Goal: Task Accomplishment & Management: Use online tool/utility

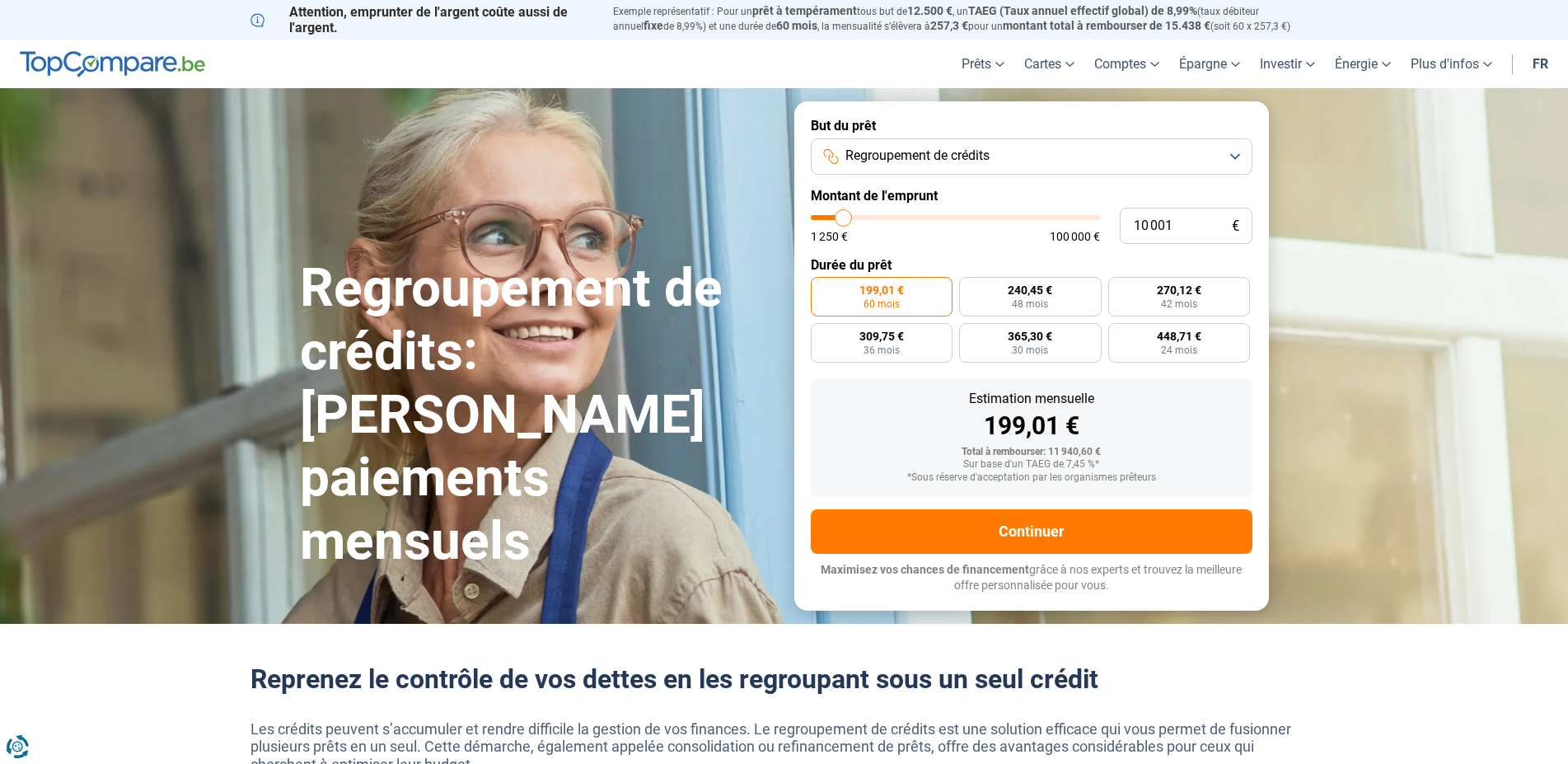
type input "10 500"
type input "10500"
type input "10 750"
type input "10750"
type input "11 500"
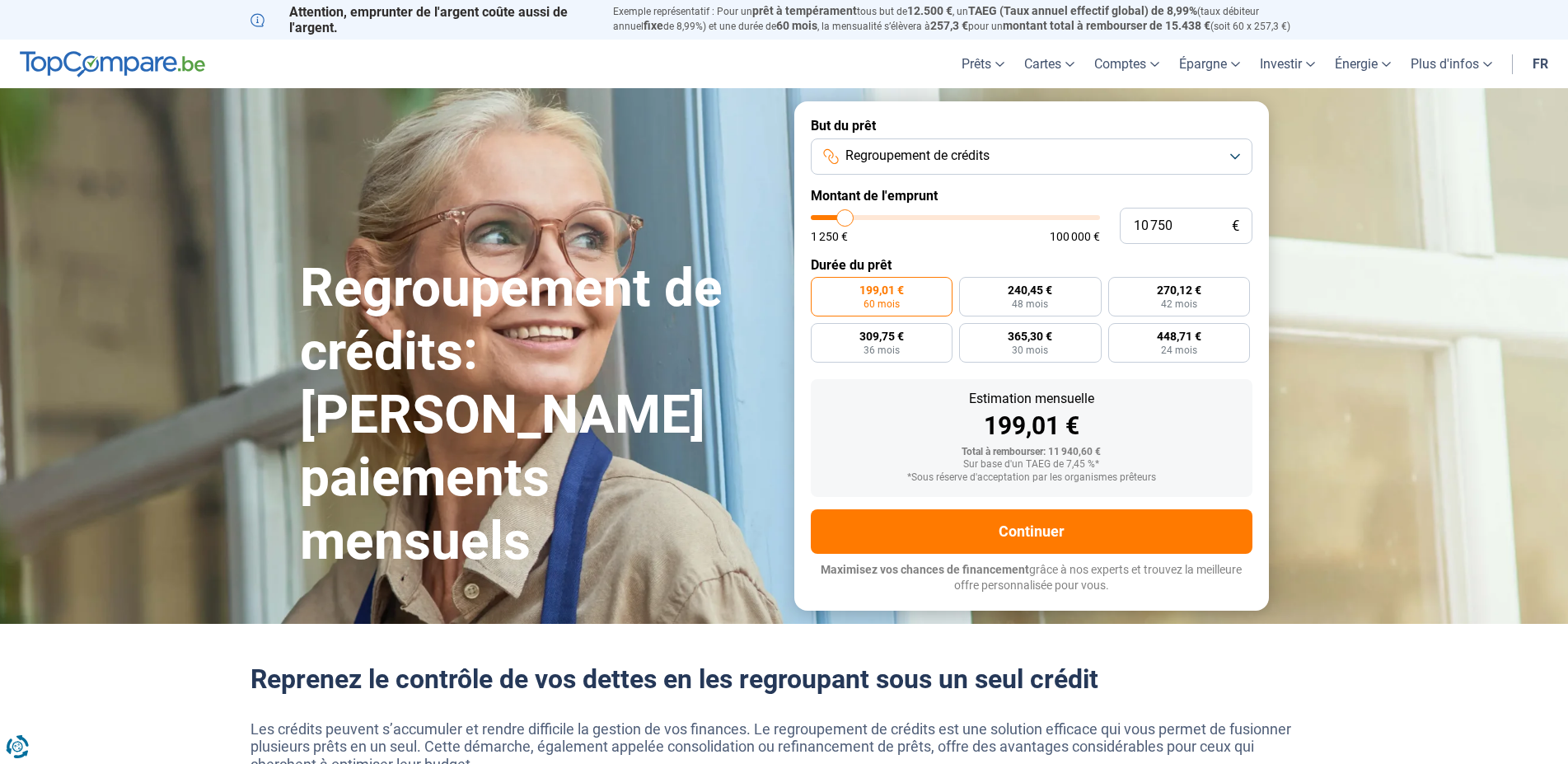
type input "11500"
type input "11 750"
type input "11750"
type input "12 250"
type input "12250"
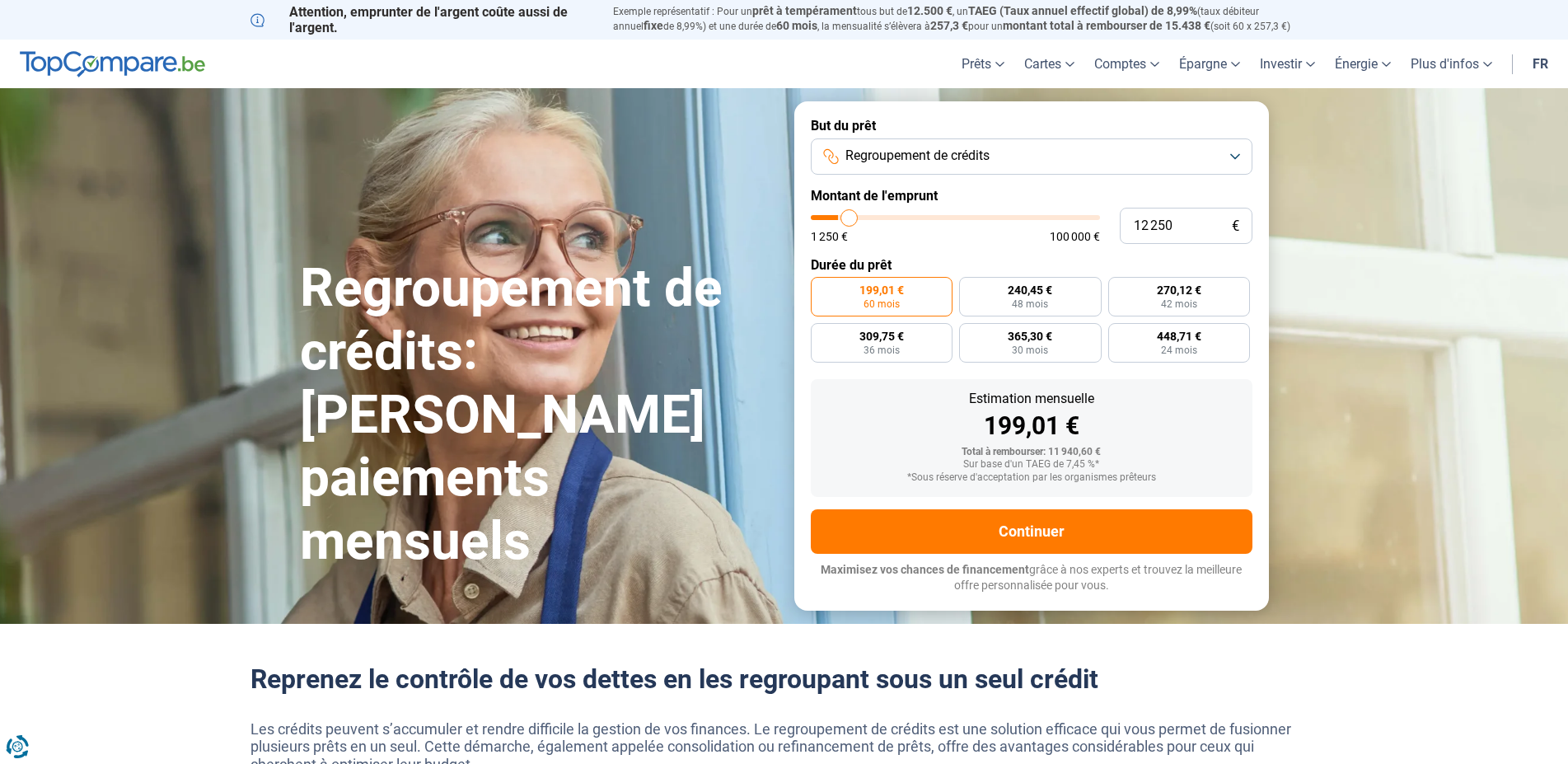
type input "12 500"
type input "12500"
type input "13 250"
type input "13250"
type input "13 500"
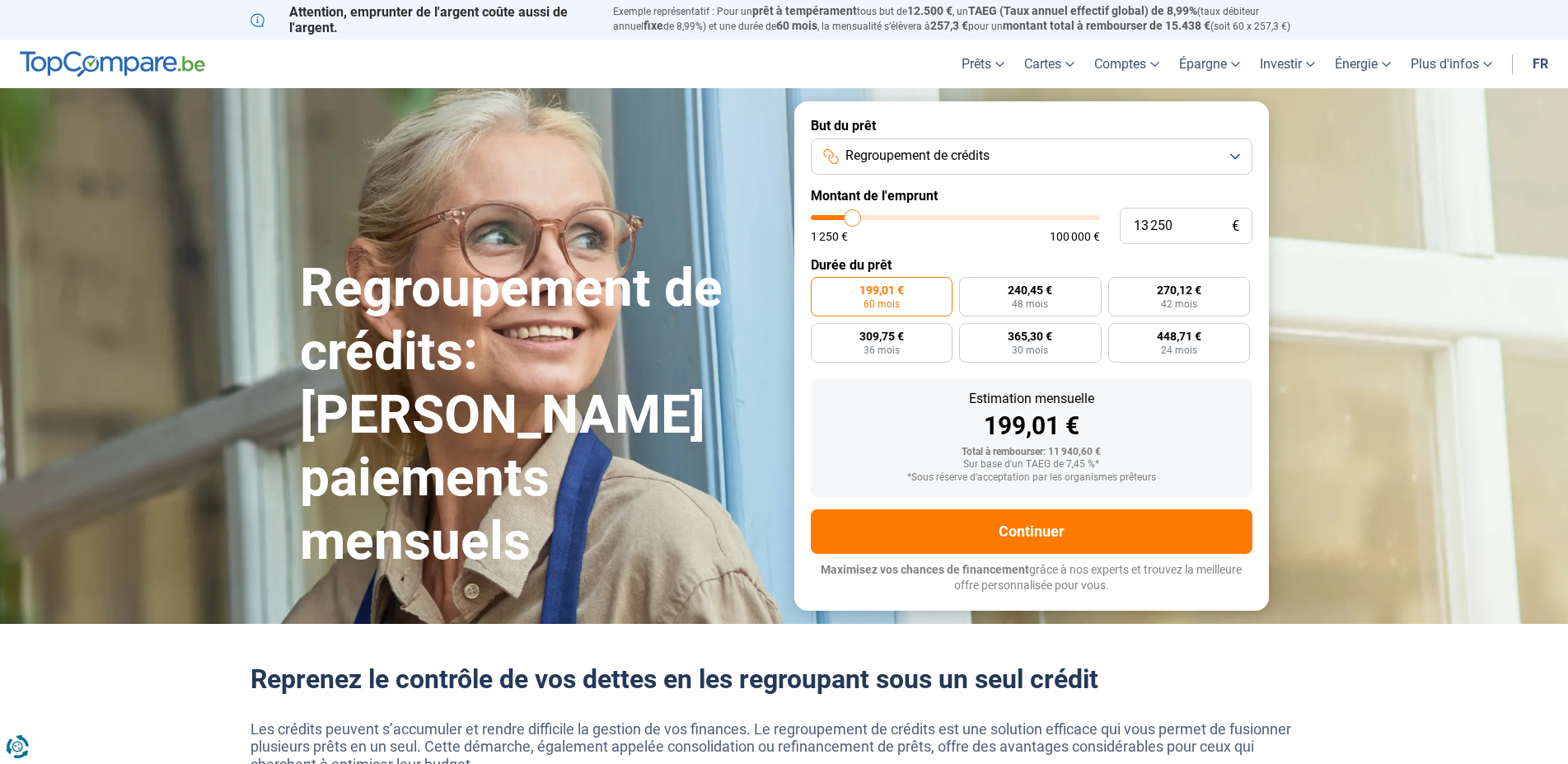
type input "13500"
type input "14 000"
type input "14000"
type input "14 500"
type input "14500"
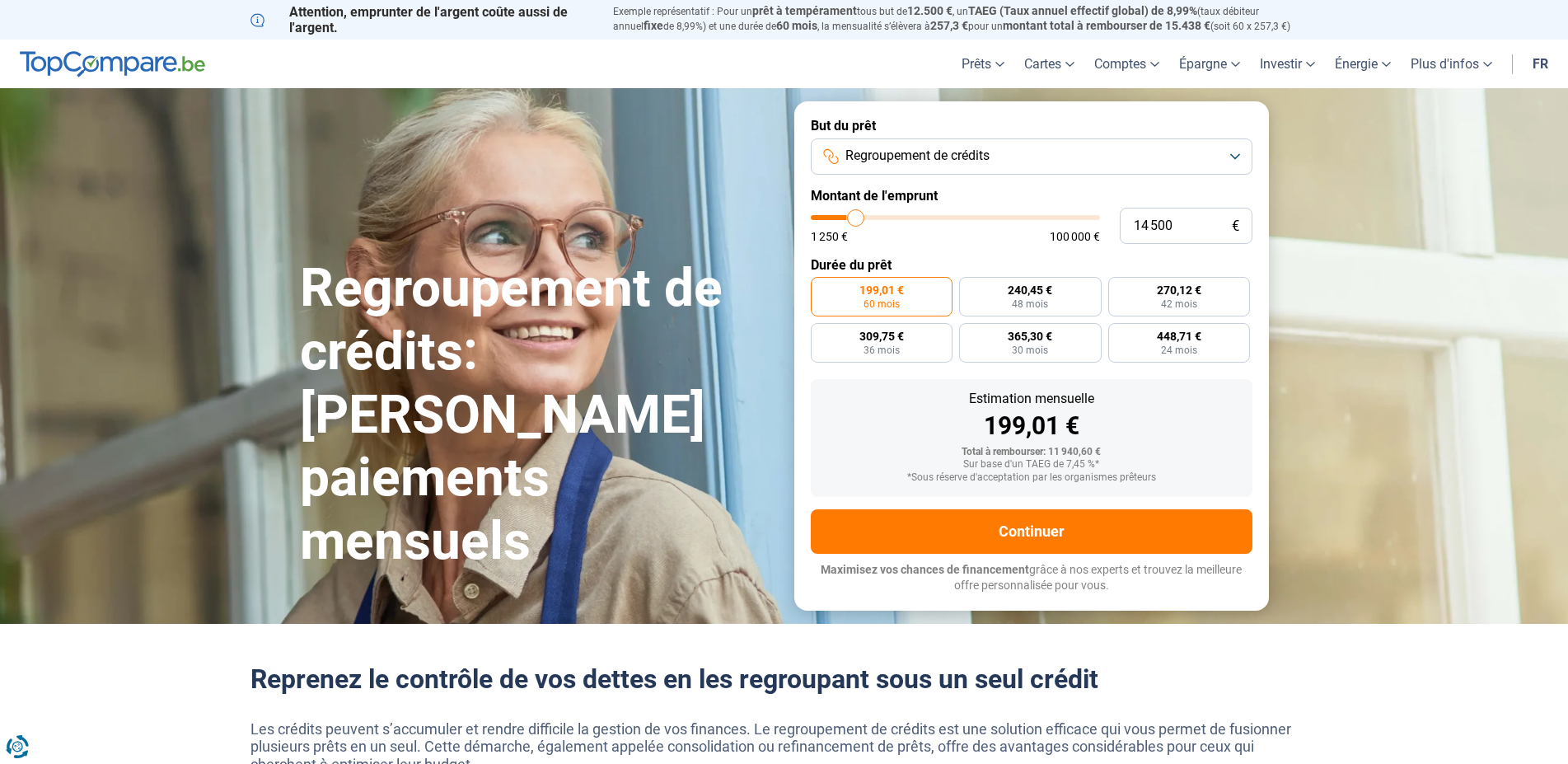
type input "15 000"
type input "15000"
type input "15 250"
type input "15250"
type input "16 000"
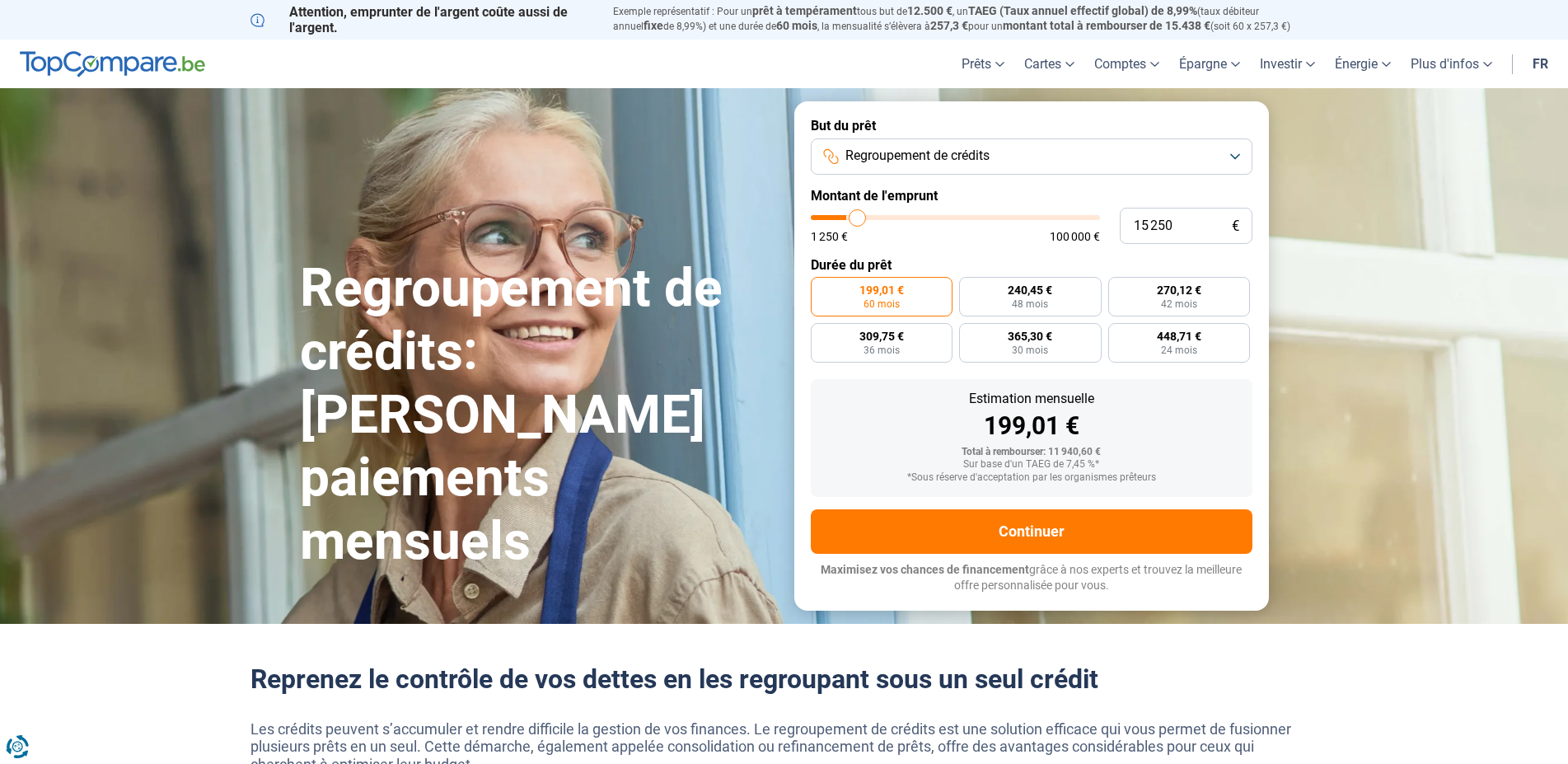
type input "16000"
type input "16 250"
type input "16250"
type input "16 750"
type input "16750"
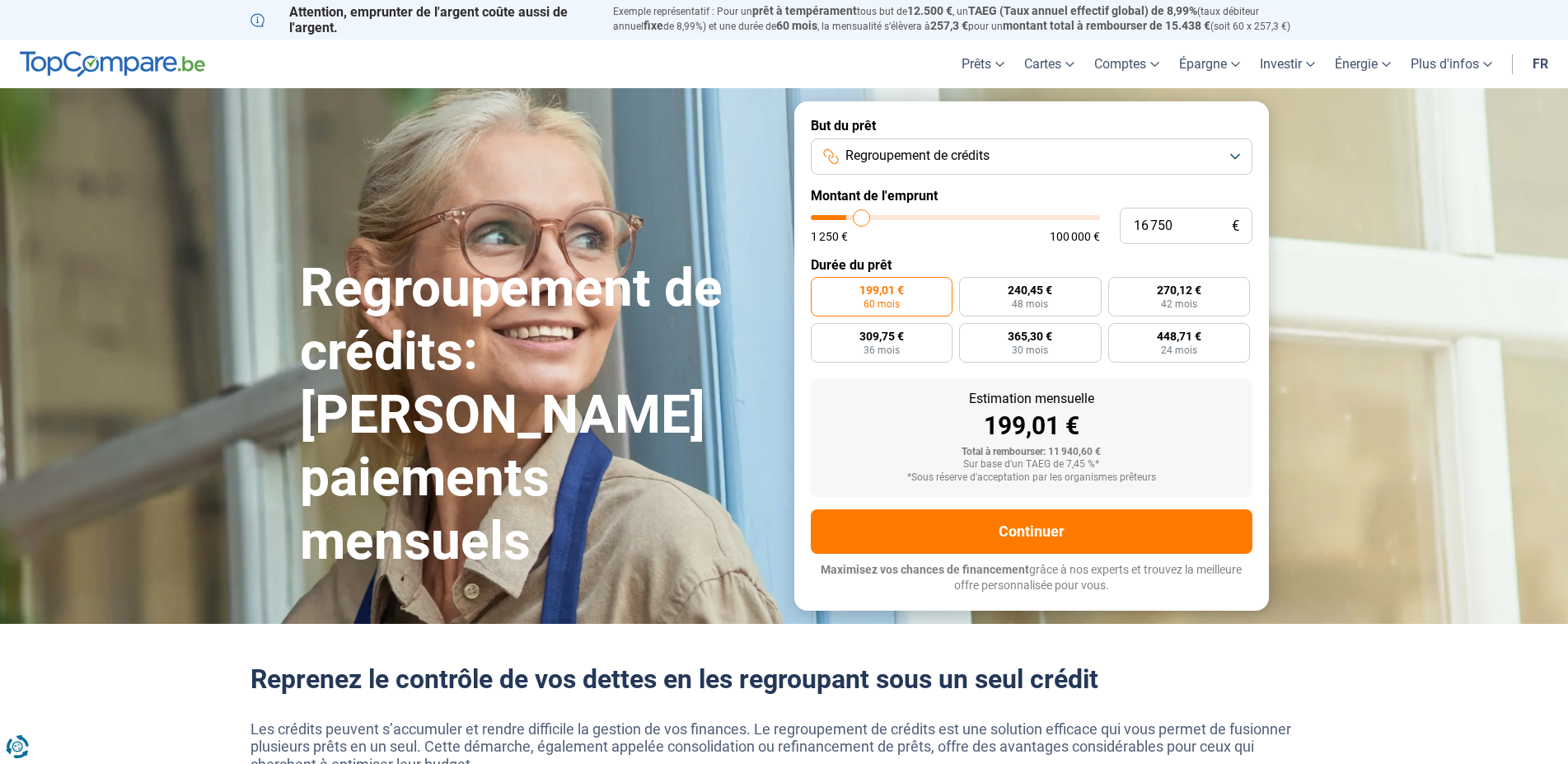
type input "17 000"
type input "17000"
type input "17 750"
type input "17750"
type input "18 250"
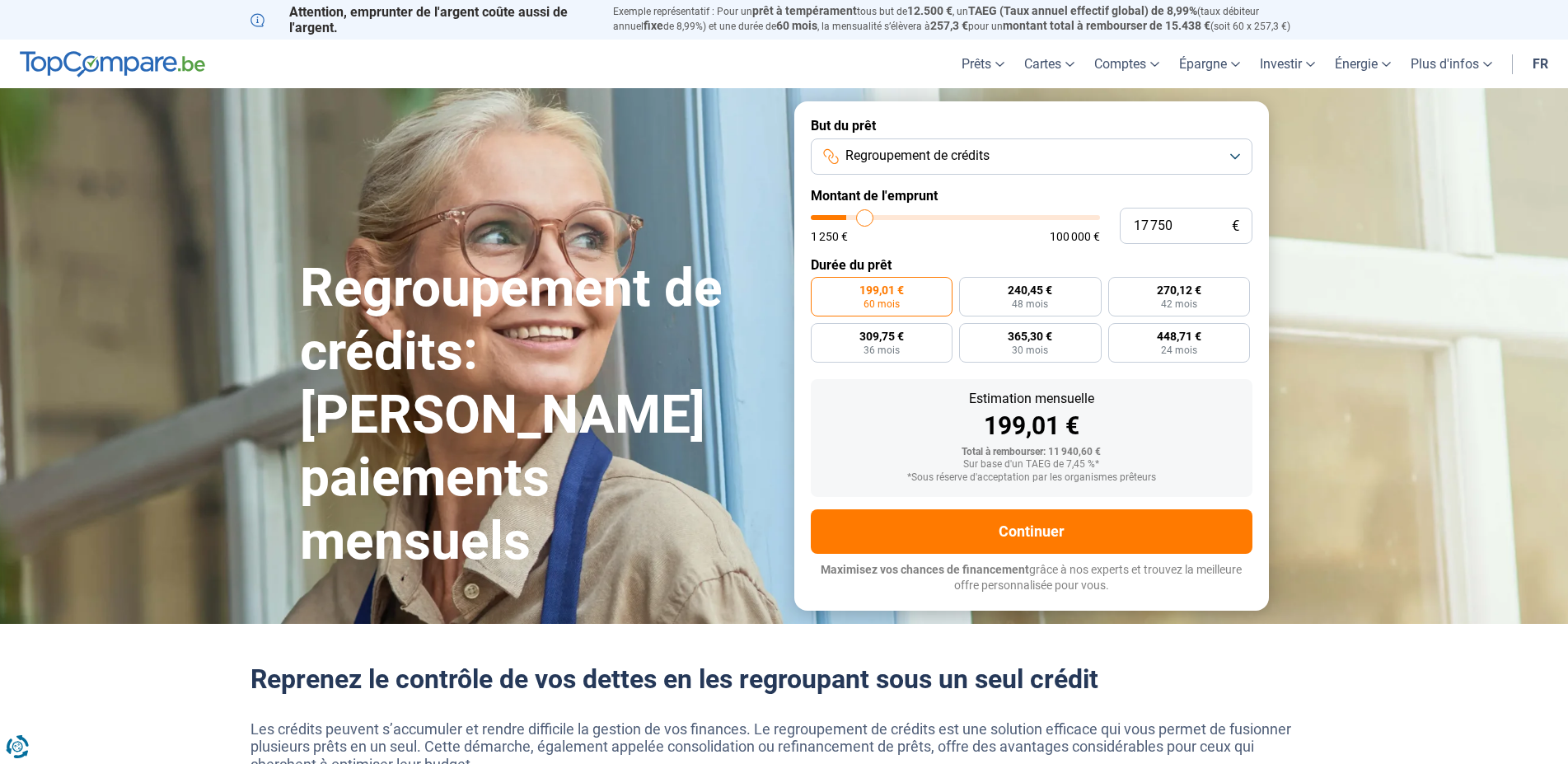
type input "18250"
type input "18 500"
type input "18500"
type input "19 000"
type input "19000"
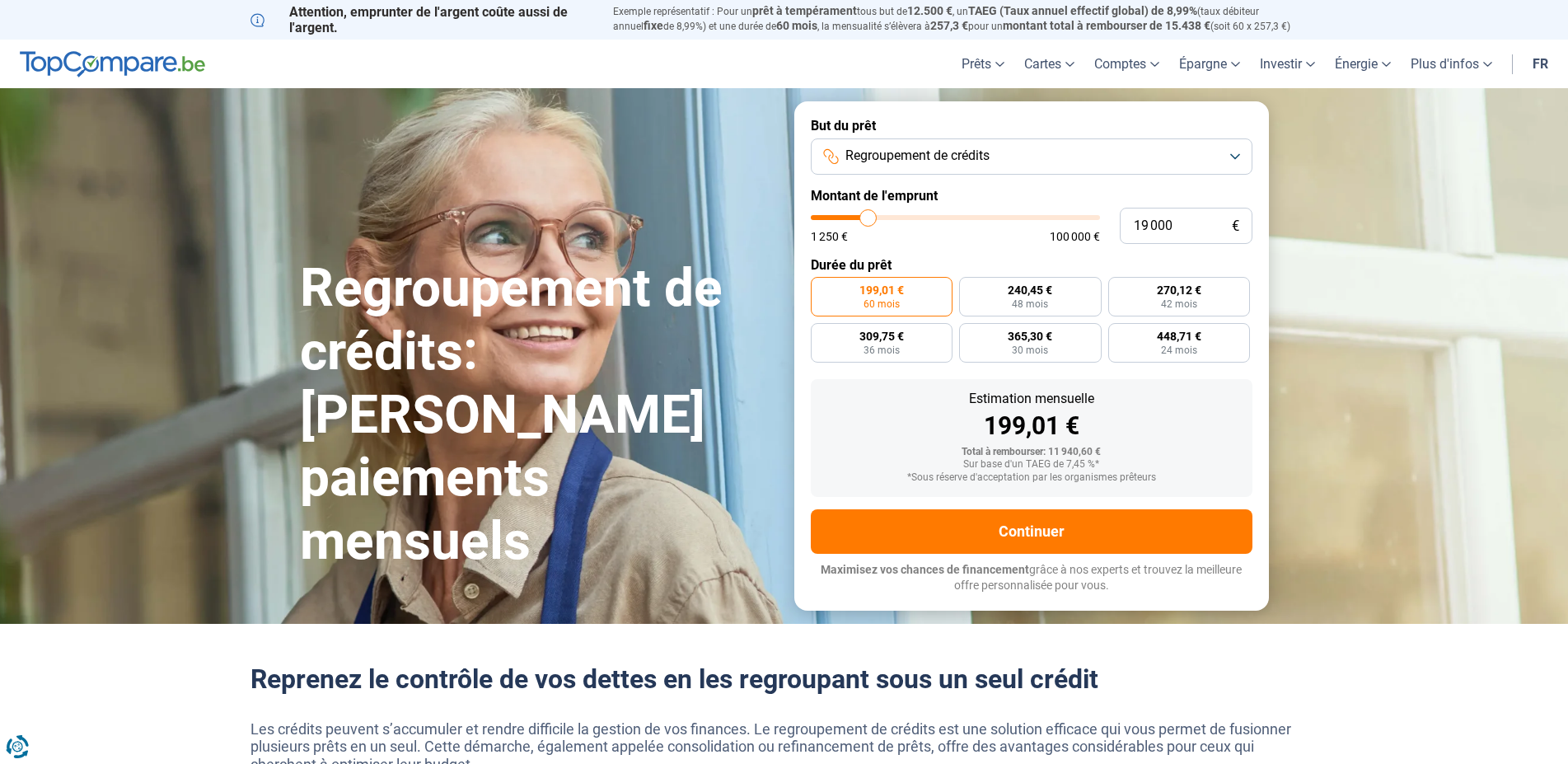
type input "19 500"
type input "19500"
type input "20 250"
type input "20250"
type input "21 250"
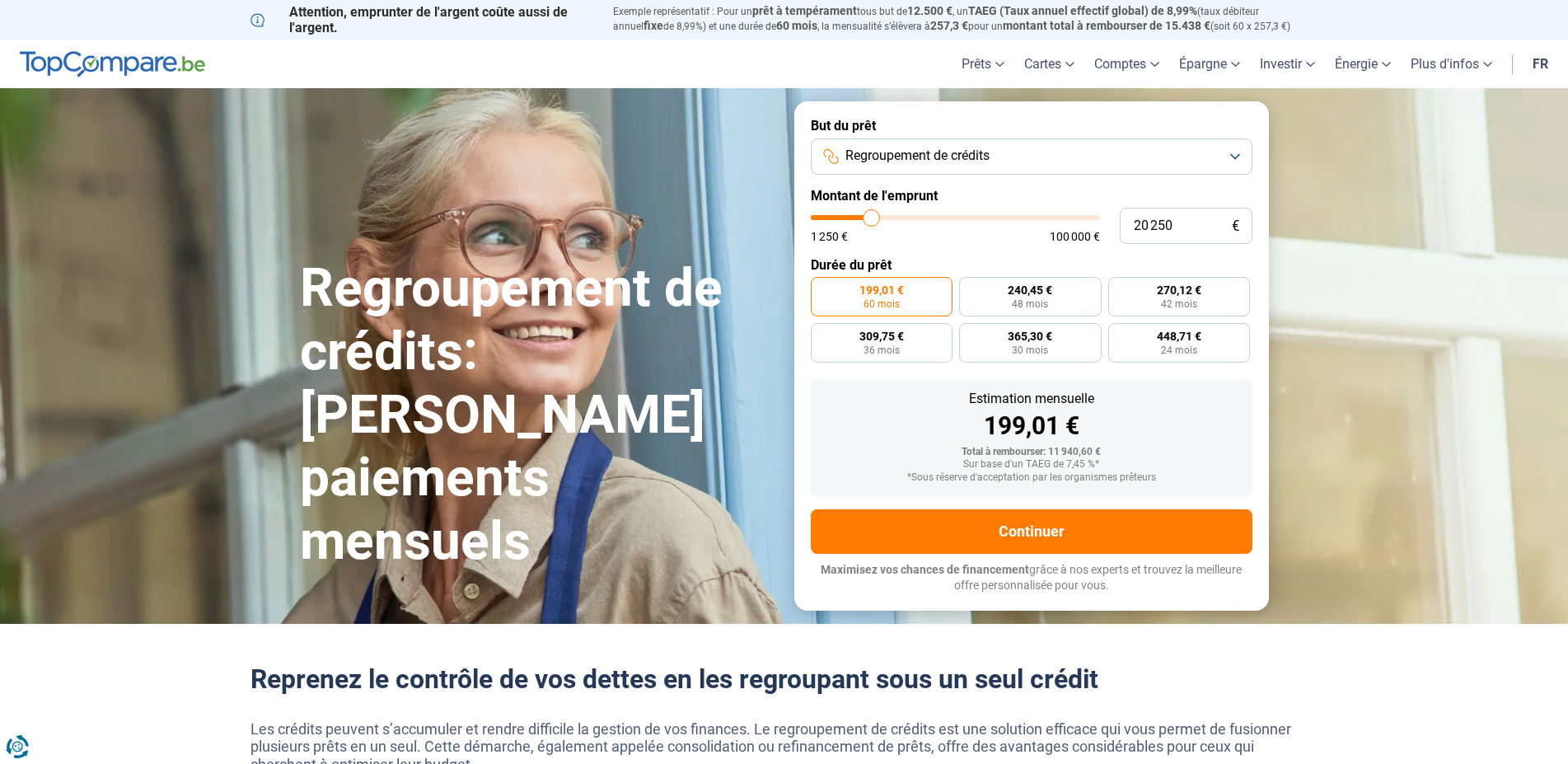
type input "21250"
type input "22 250"
type input "22250"
type input "23 250"
type input "23250"
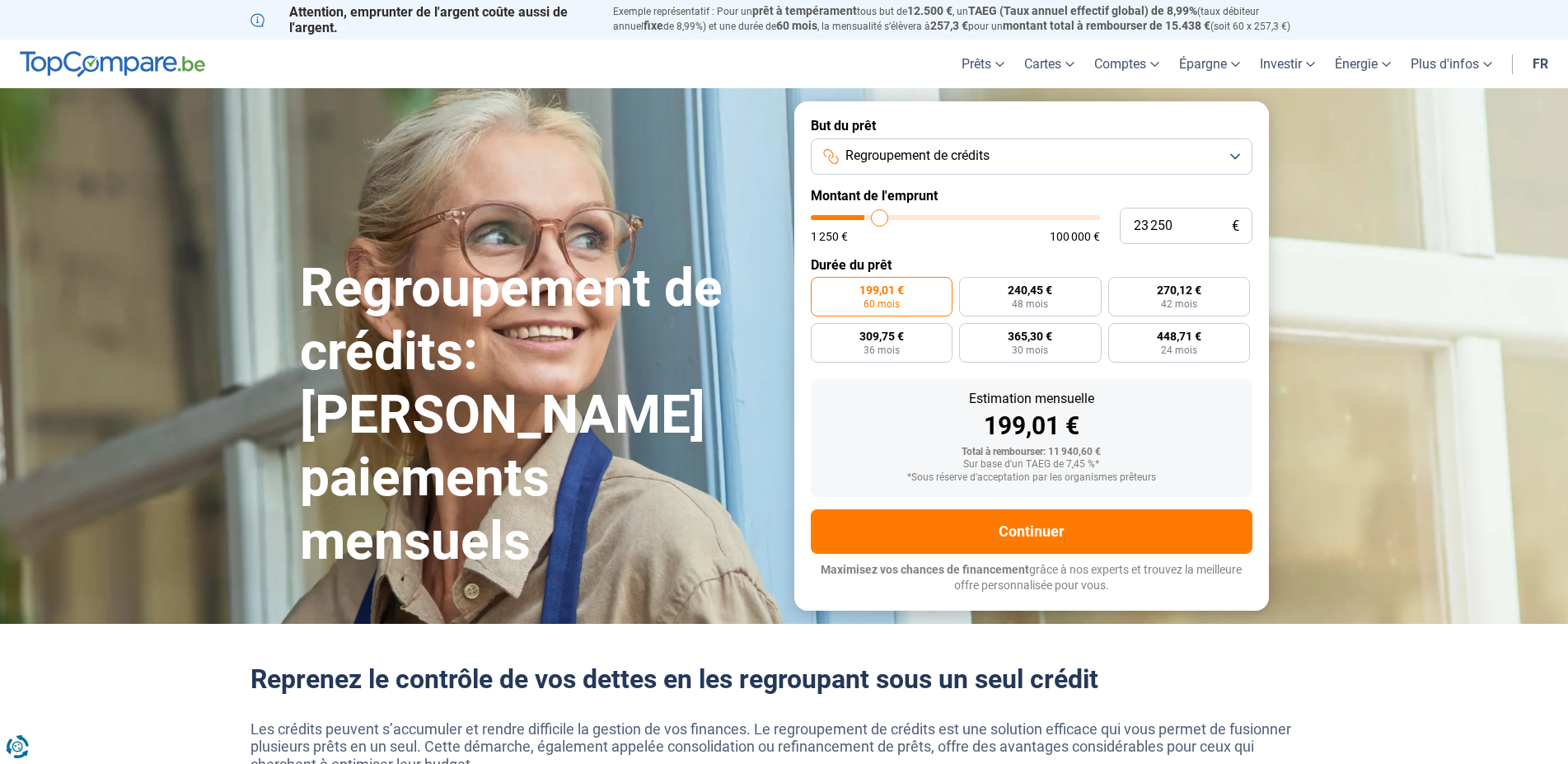
type input "24 500"
type input "24500"
type input "25 750"
type input "25750"
type input "26 750"
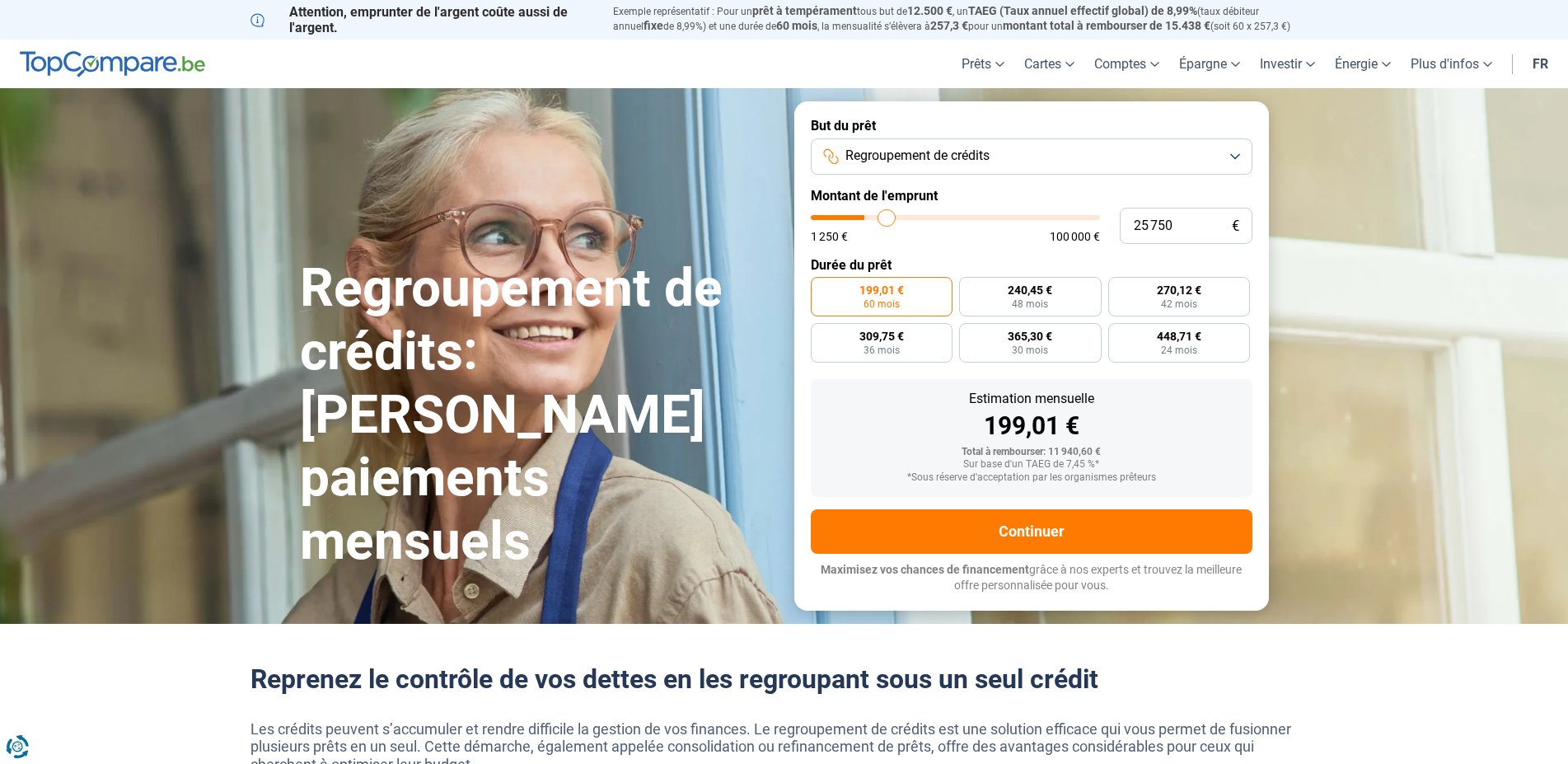
type input "26750"
type input "27 250"
type input "27250"
type input "27 500"
type input "27500"
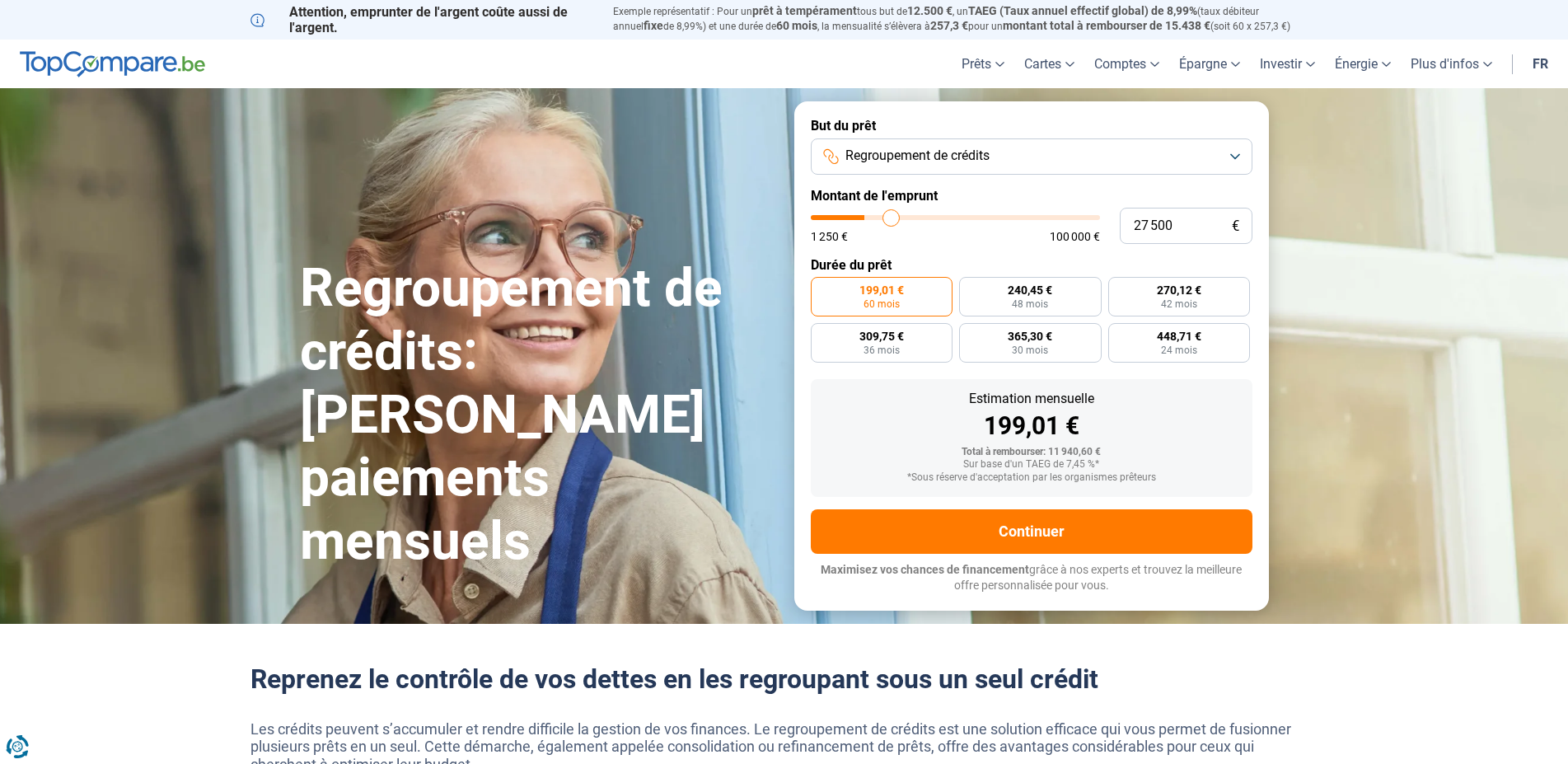
type input "29 250"
type input "29250"
type input "30 000"
type input "30000"
type input "30 250"
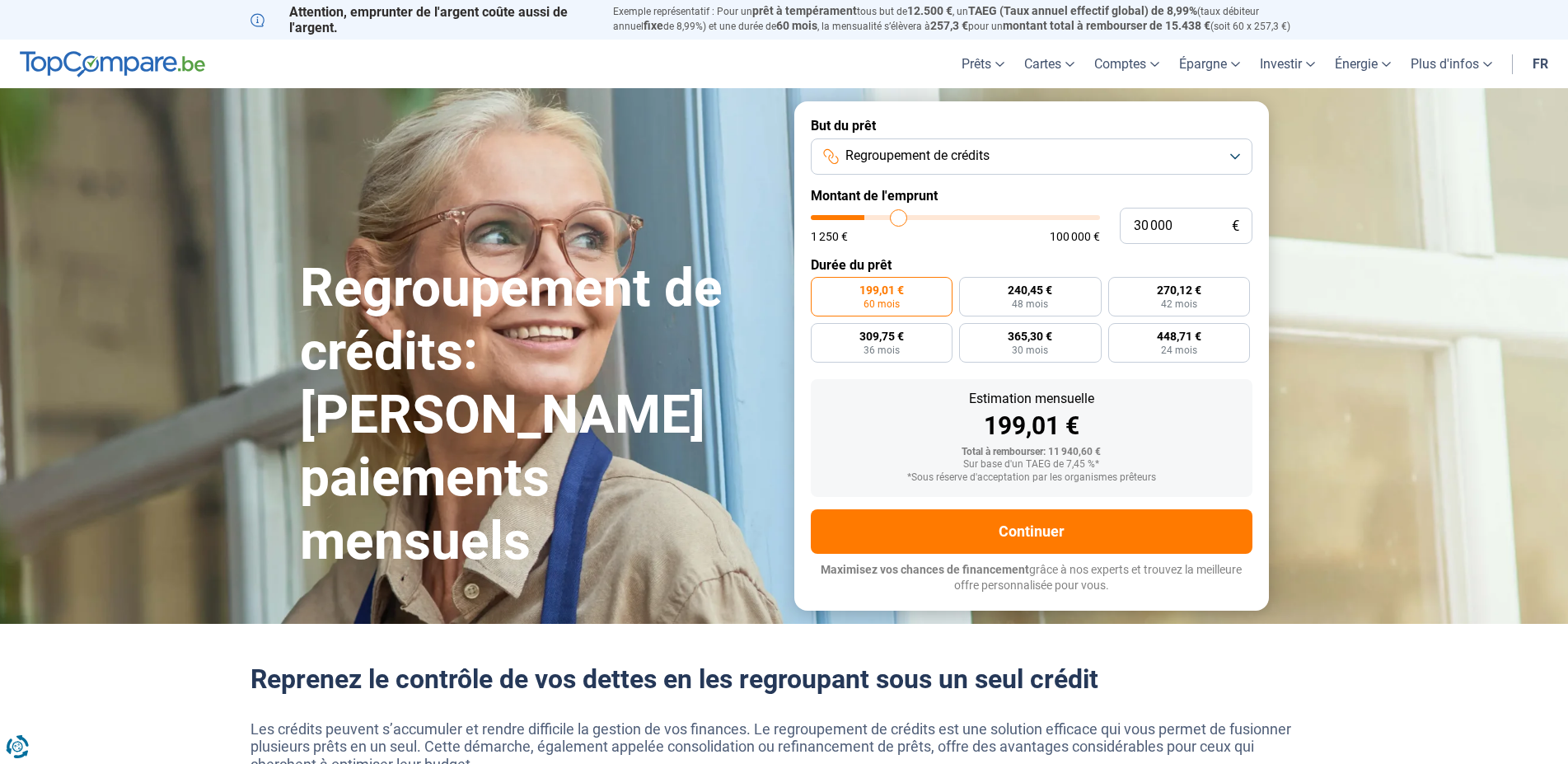
type input "30250"
type input "30 500"
type input "30500"
type input "31 250"
type input "31250"
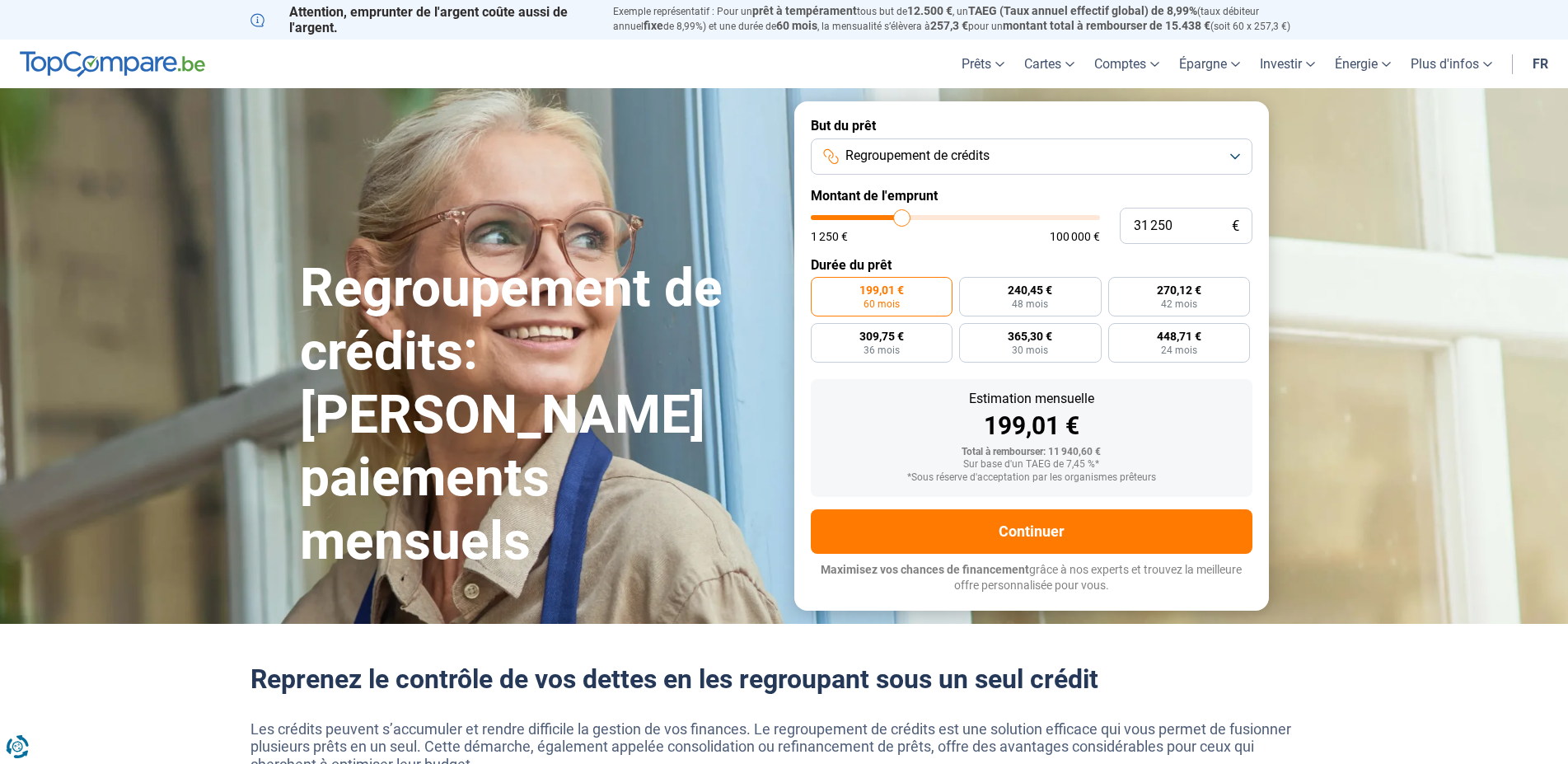
type input "31 500"
type input "31500"
type input "31 750"
type input "31750"
type input "32 000"
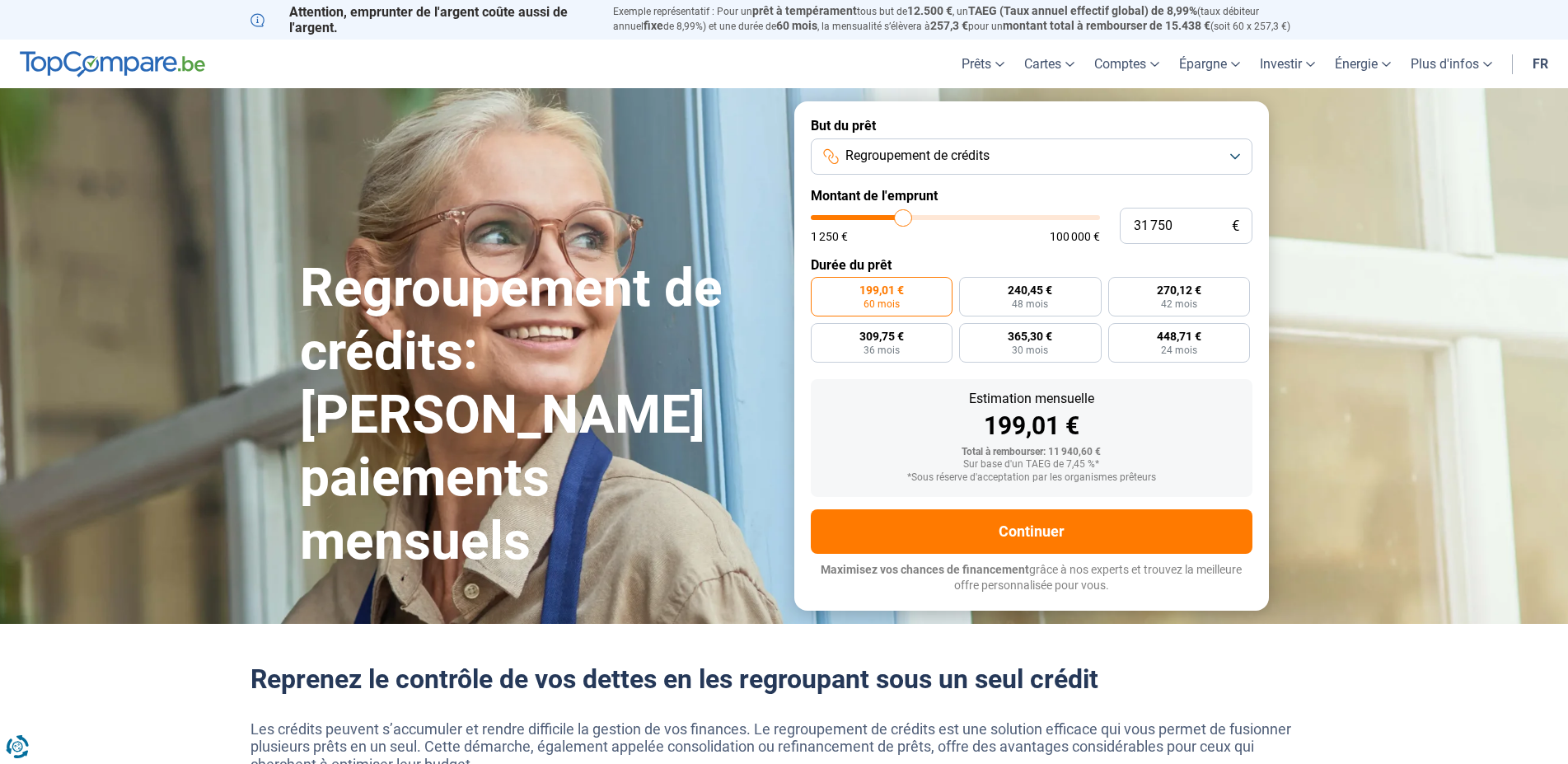
type input "32000"
type input "33 000"
type input "33000"
type input "33 750"
type input "33750"
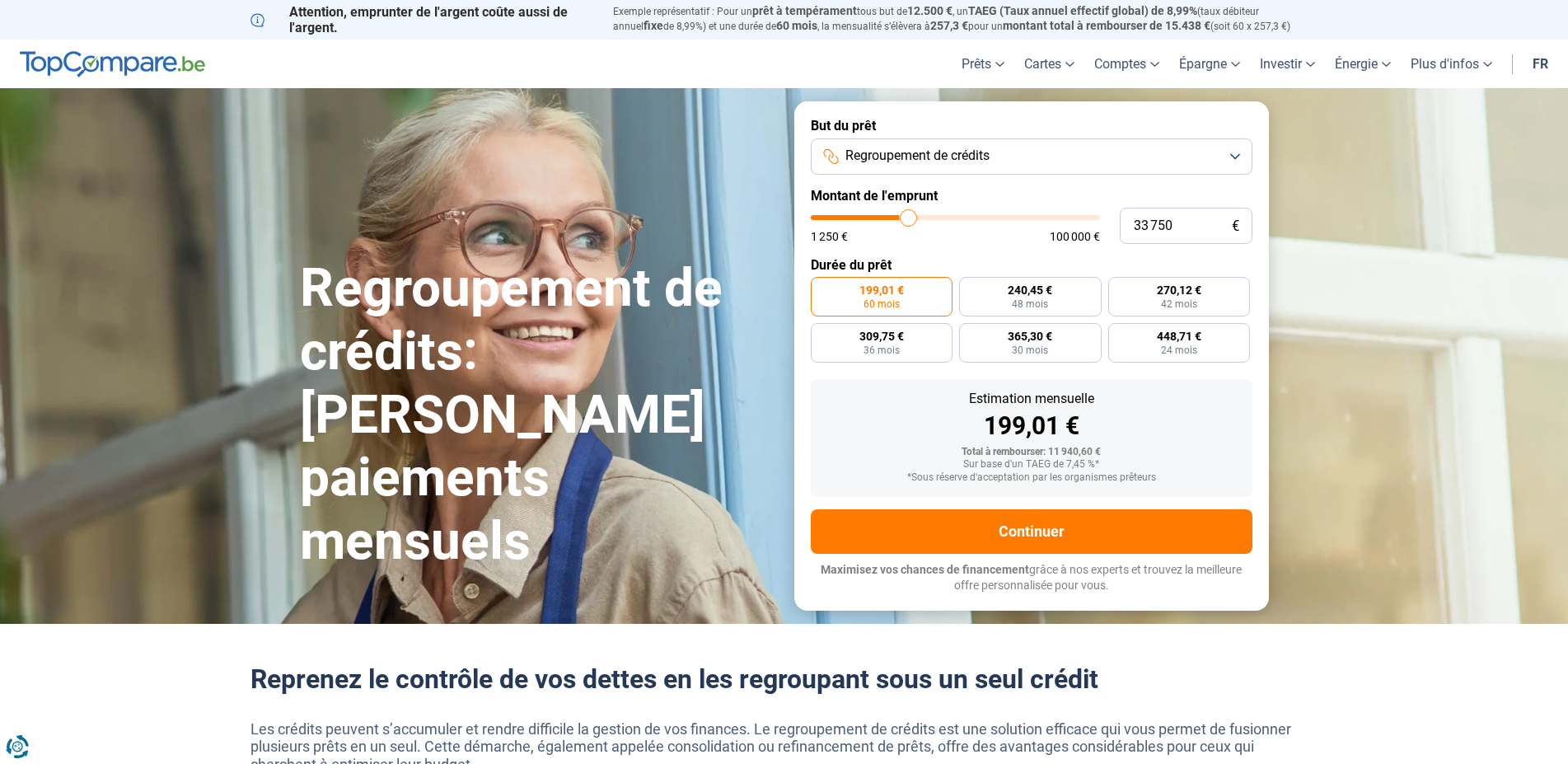
type input "34 750"
type input "34750"
type input "35 000"
type input "35000"
type input "35 750"
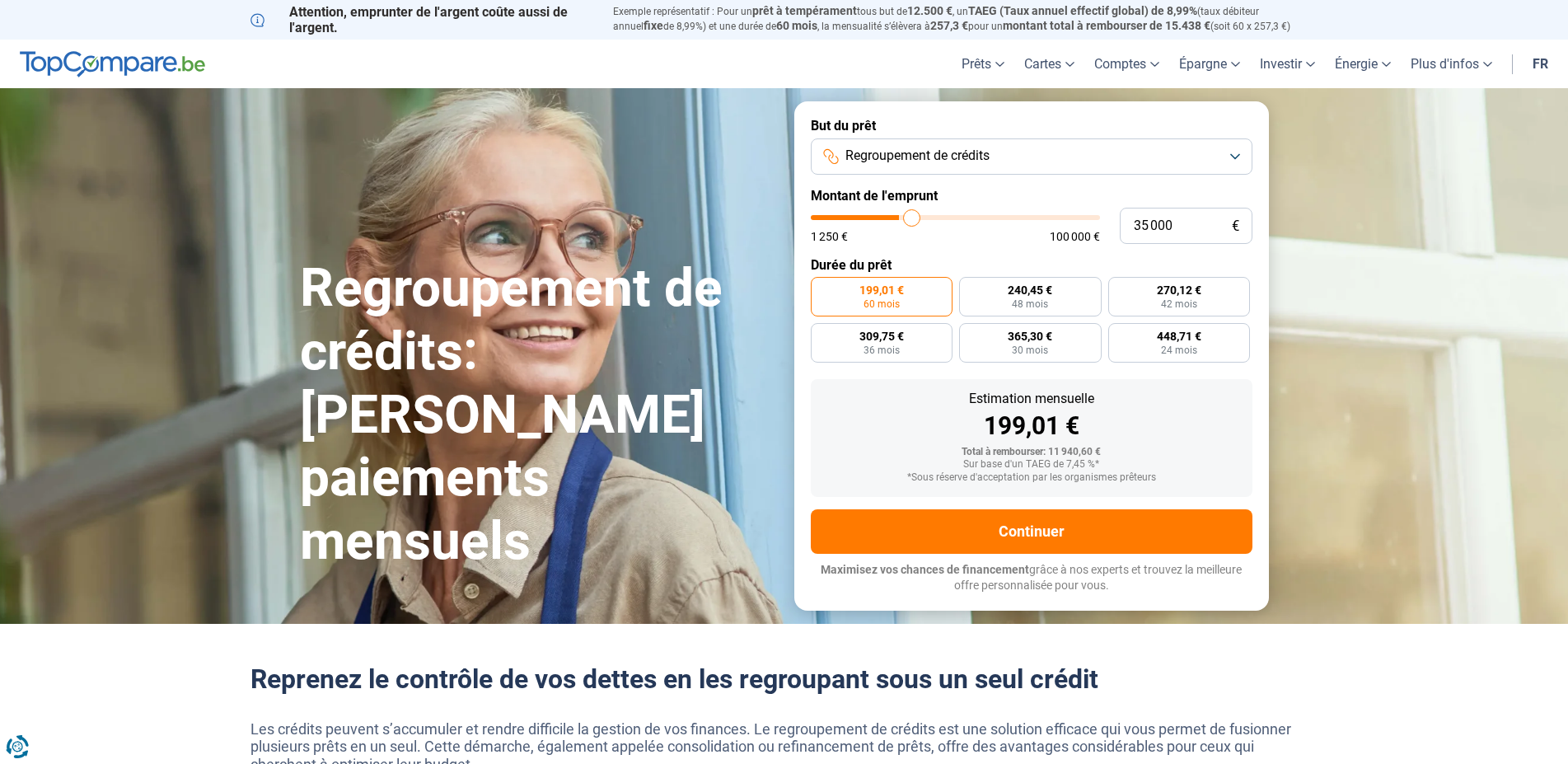
type input "35750"
type input "36 000"
type input "36000"
type input "36 250"
type input "36250"
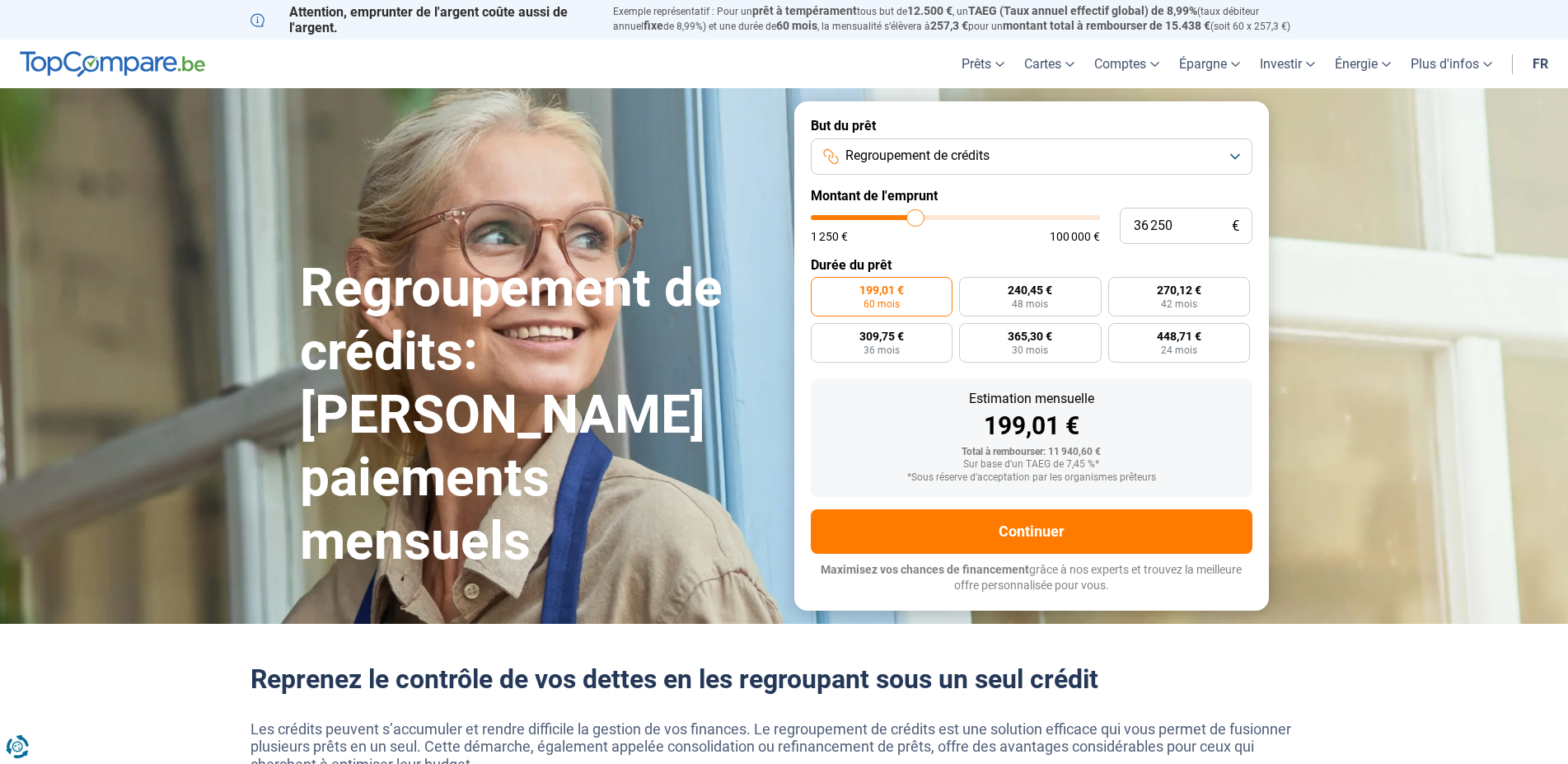
type input "36 500"
type input "36500"
type input "36 750"
type input "36750"
type input "37 500"
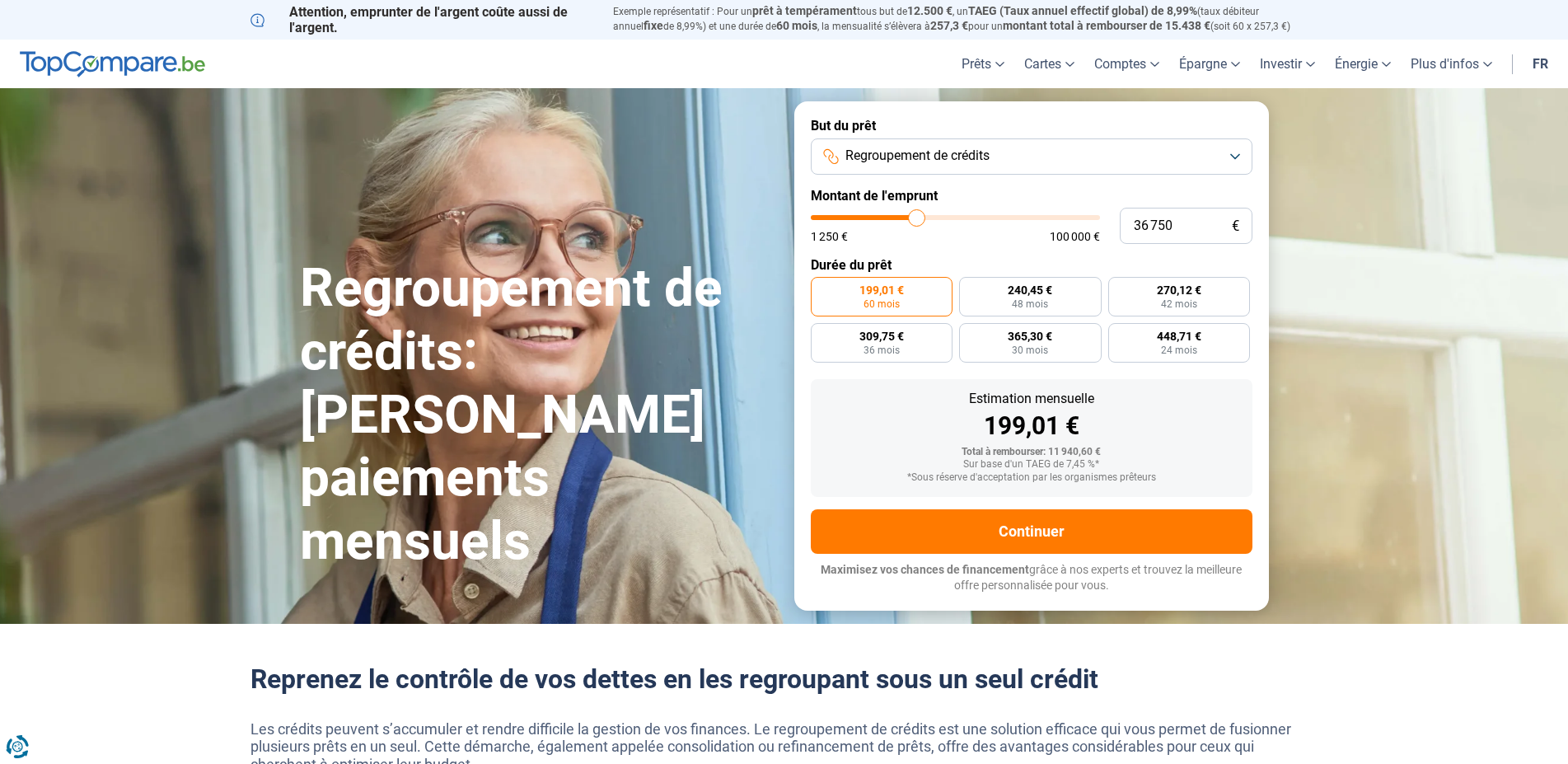
type input "37500"
type input "38 250"
type input "38250"
type input "38 750"
type input "38750"
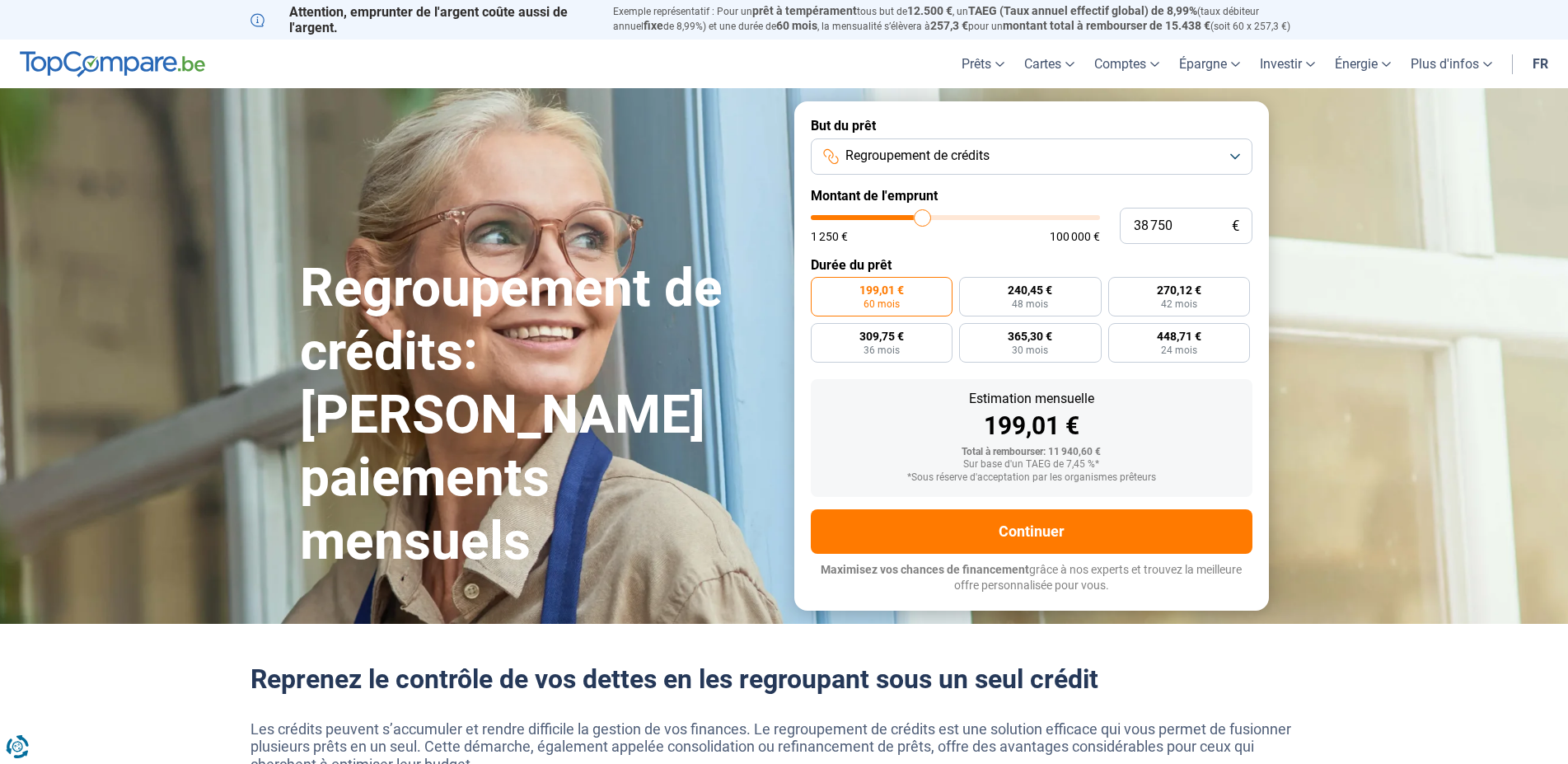
type input "39 500"
type input "39500"
type input "40 000"
type input "40000"
type input "40 500"
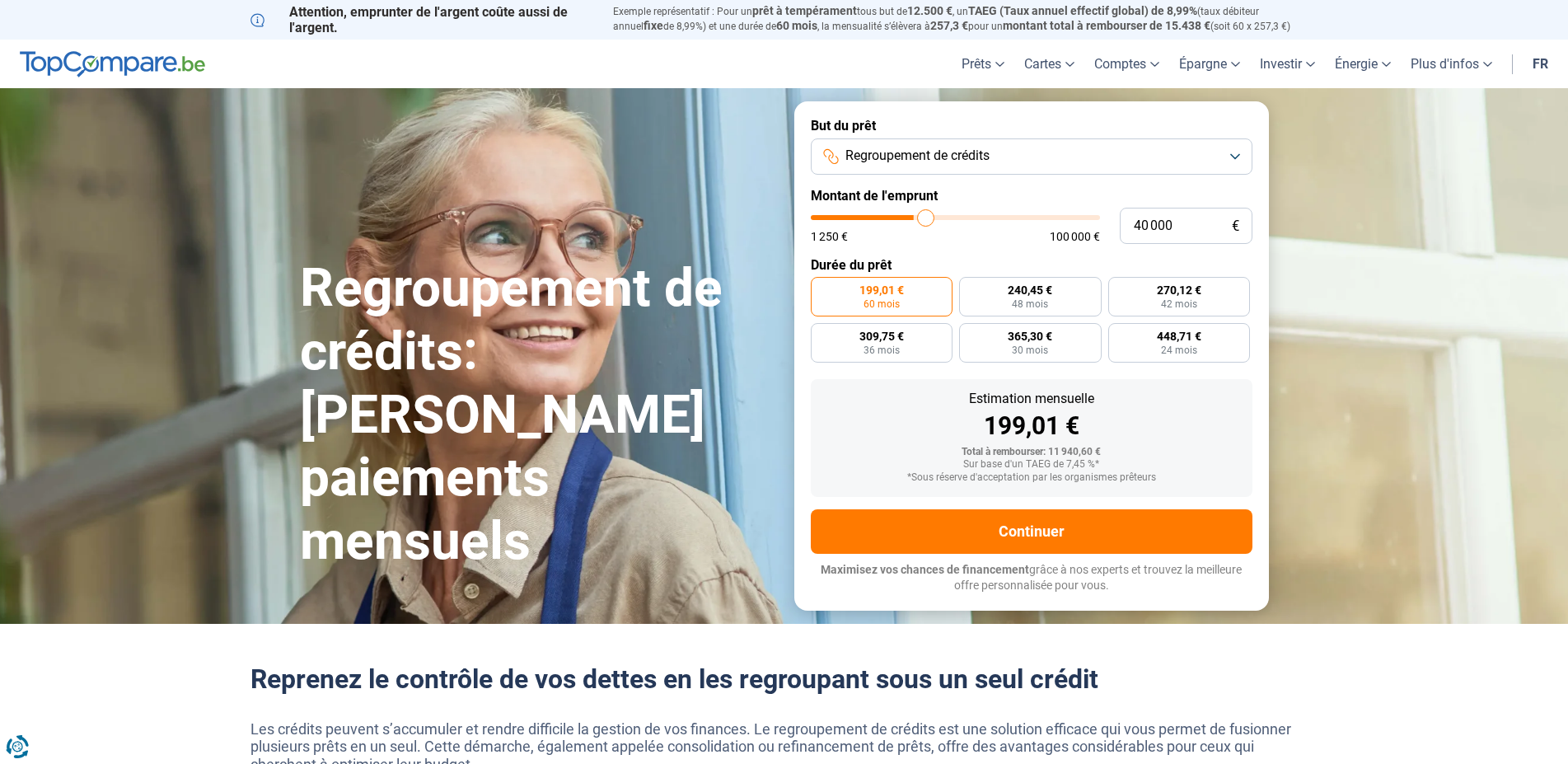
type input "40500"
type input "41 000"
type input "41000"
type input "41 250"
type input "41250"
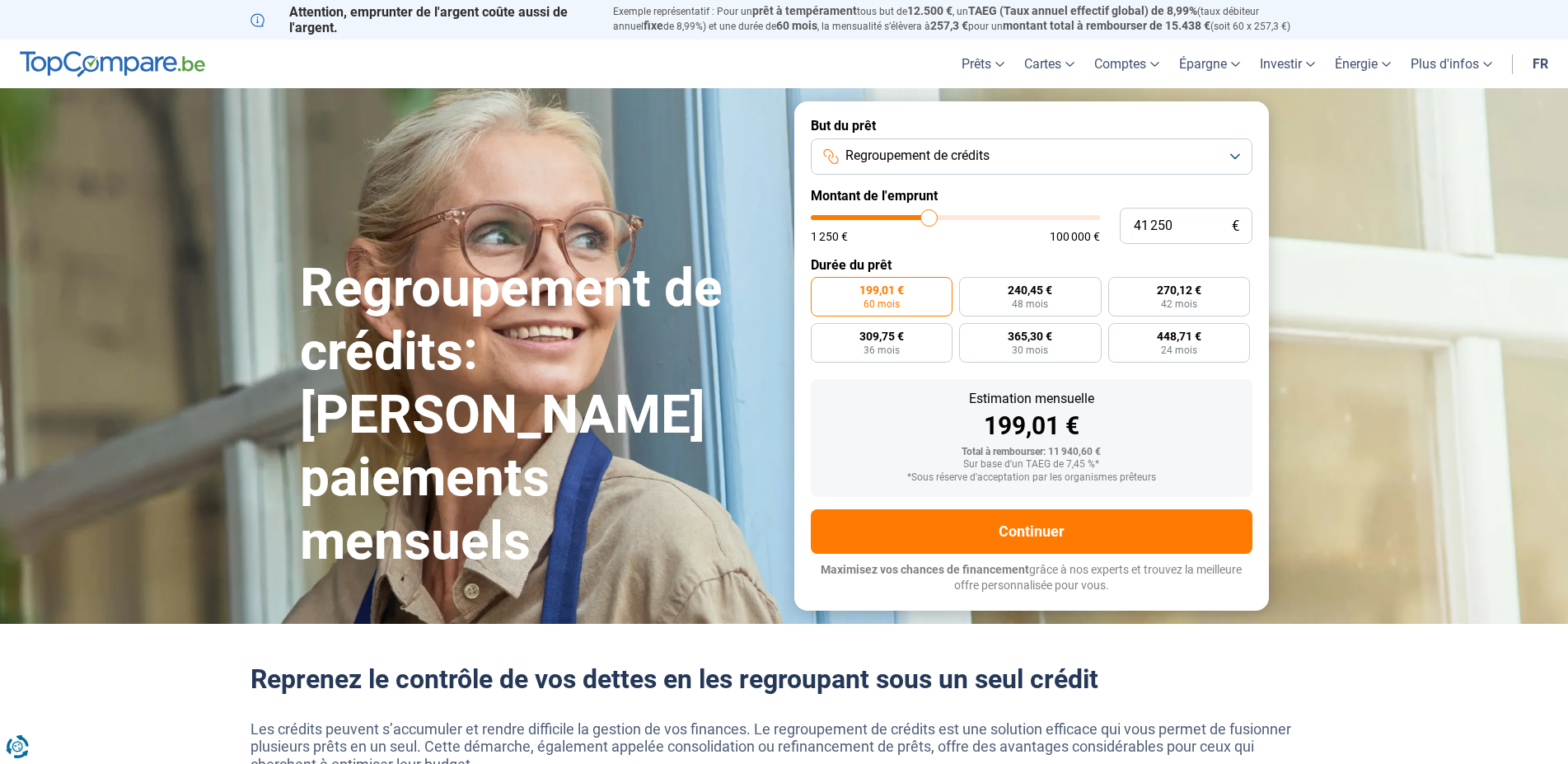
type input "42 000"
type input "42000"
type input "42 500"
type input "42500"
type input "43 000"
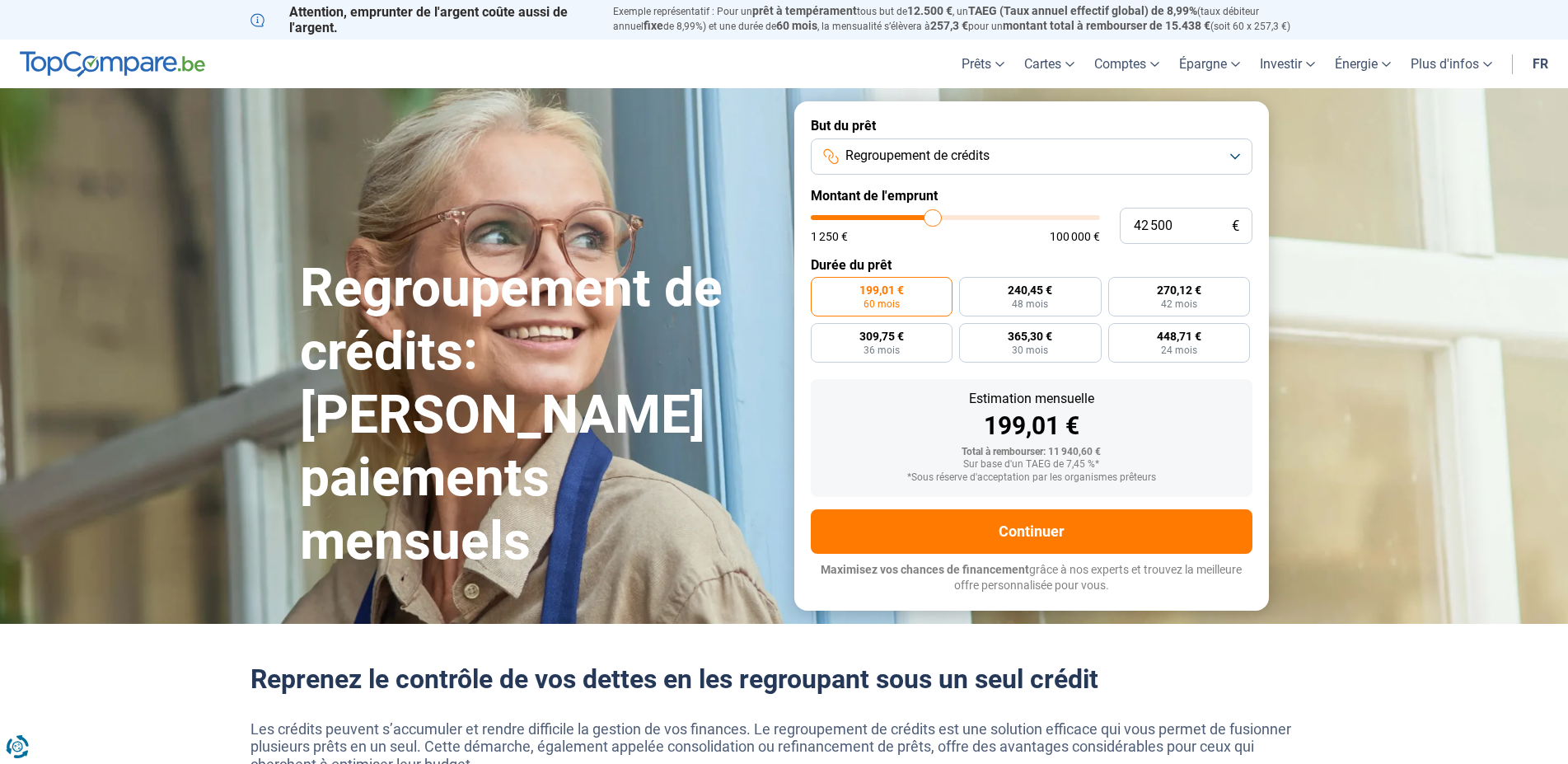
type input "43000"
type input "43 500"
type input "43500"
type input "43 750"
type input "43750"
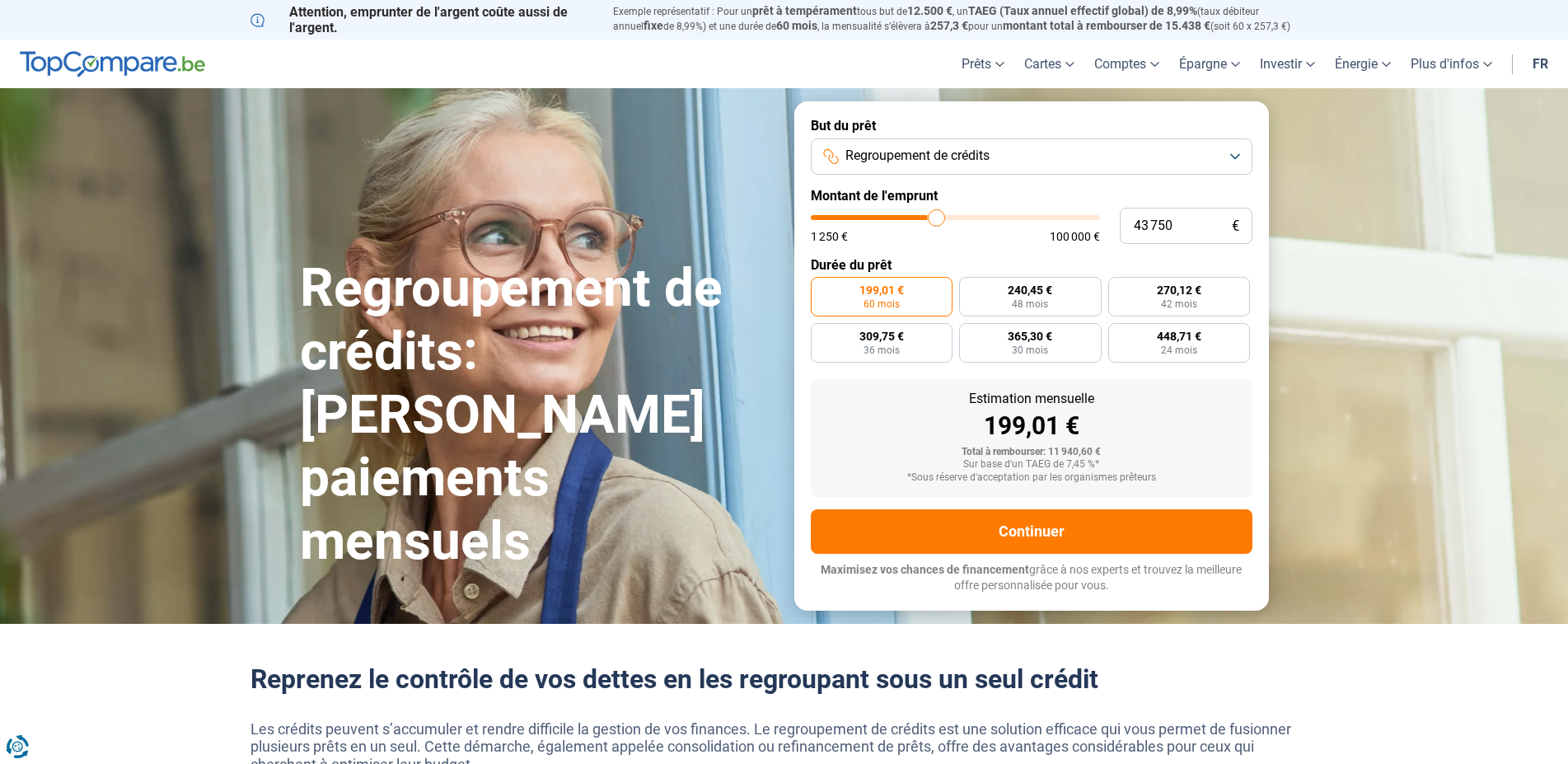
type input "44 250"
type input "44250"
type input "45 000"
type input "45000"
type input "45 500"
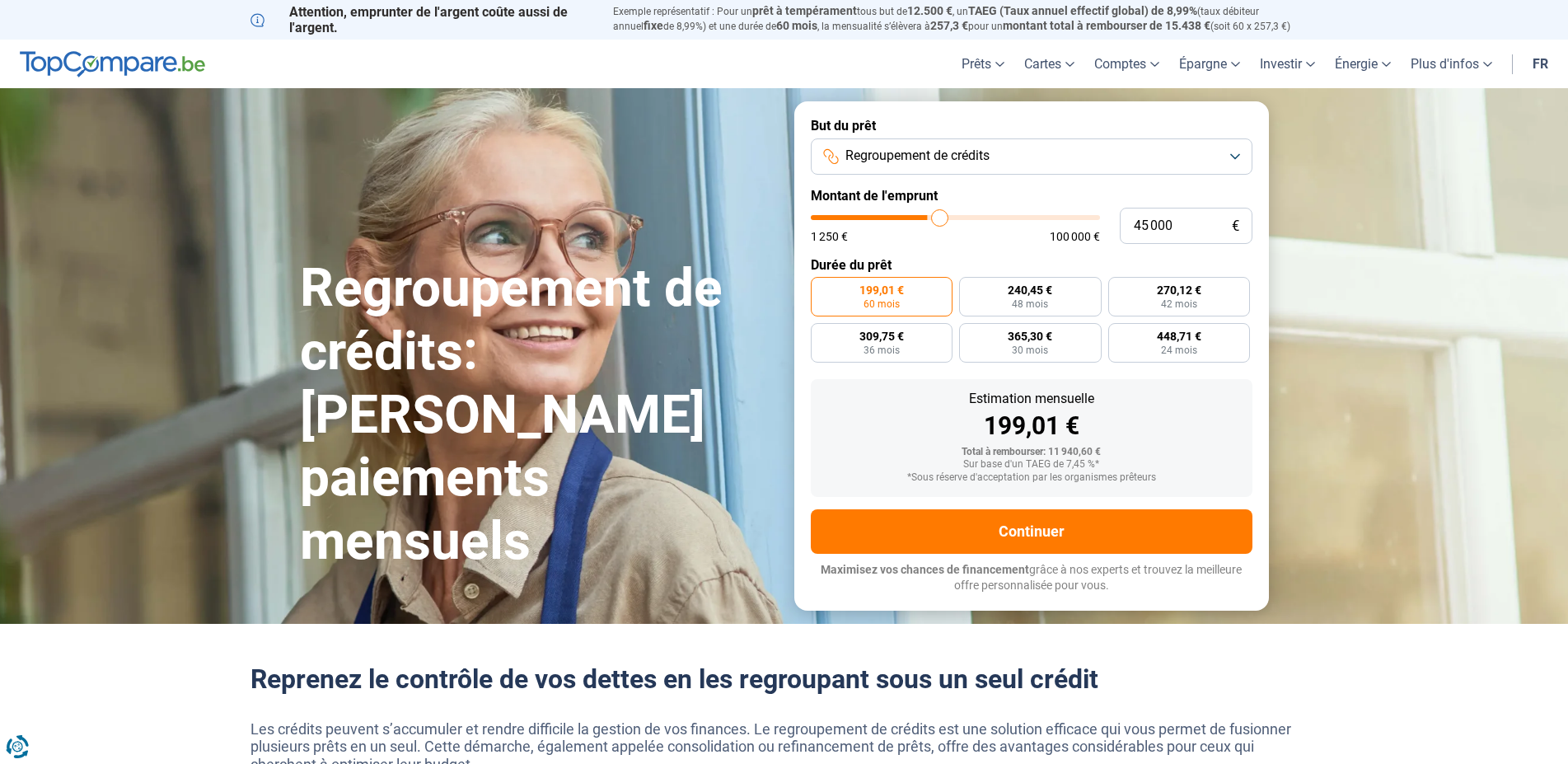
type input "45500"
type input "45 750"
type input "45750"
type input "46 000"
type input "46000"
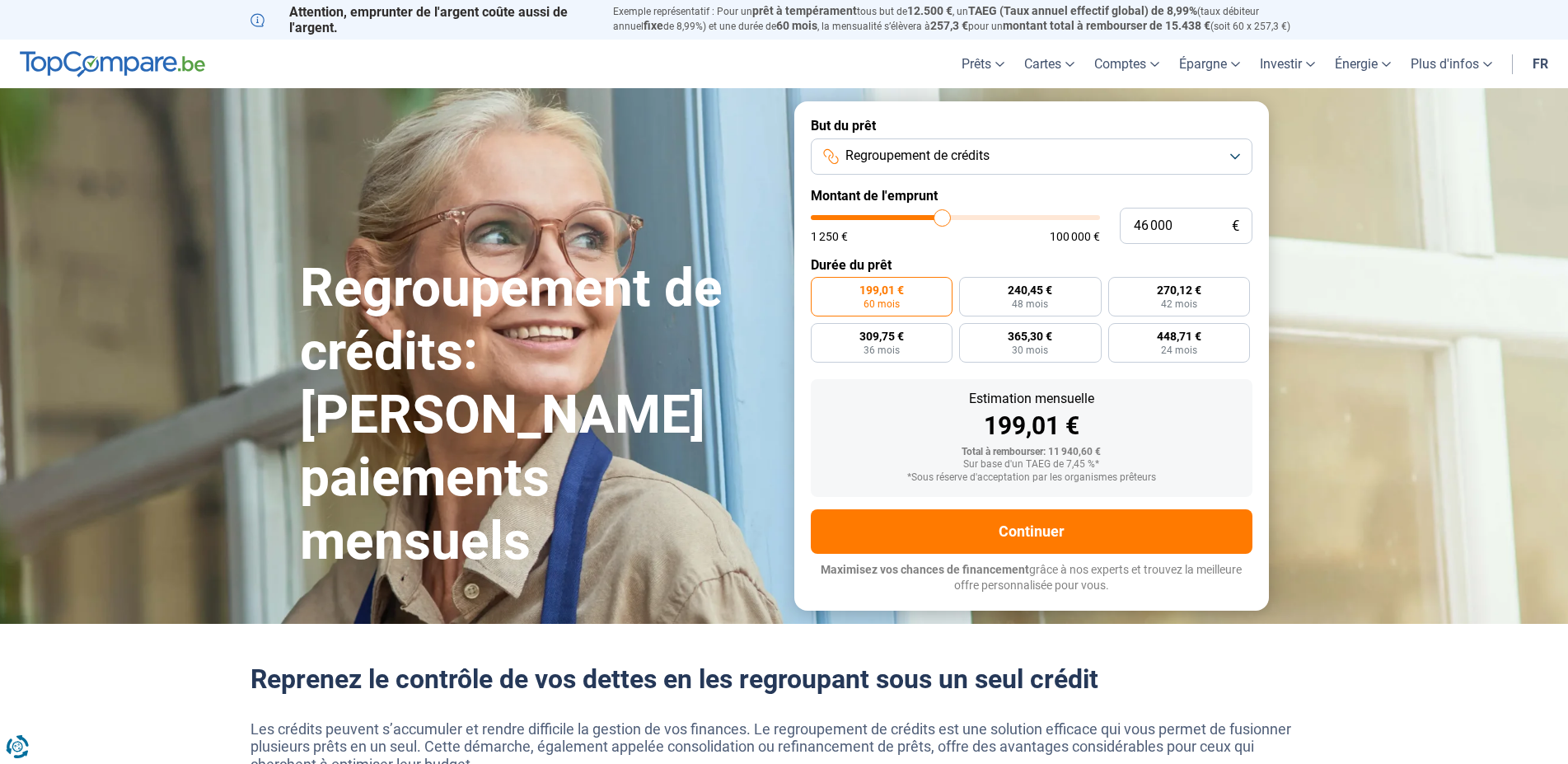
type input "46 500"
type input "46500"
type input "46 750"
type input "46750"
type input "47 250"
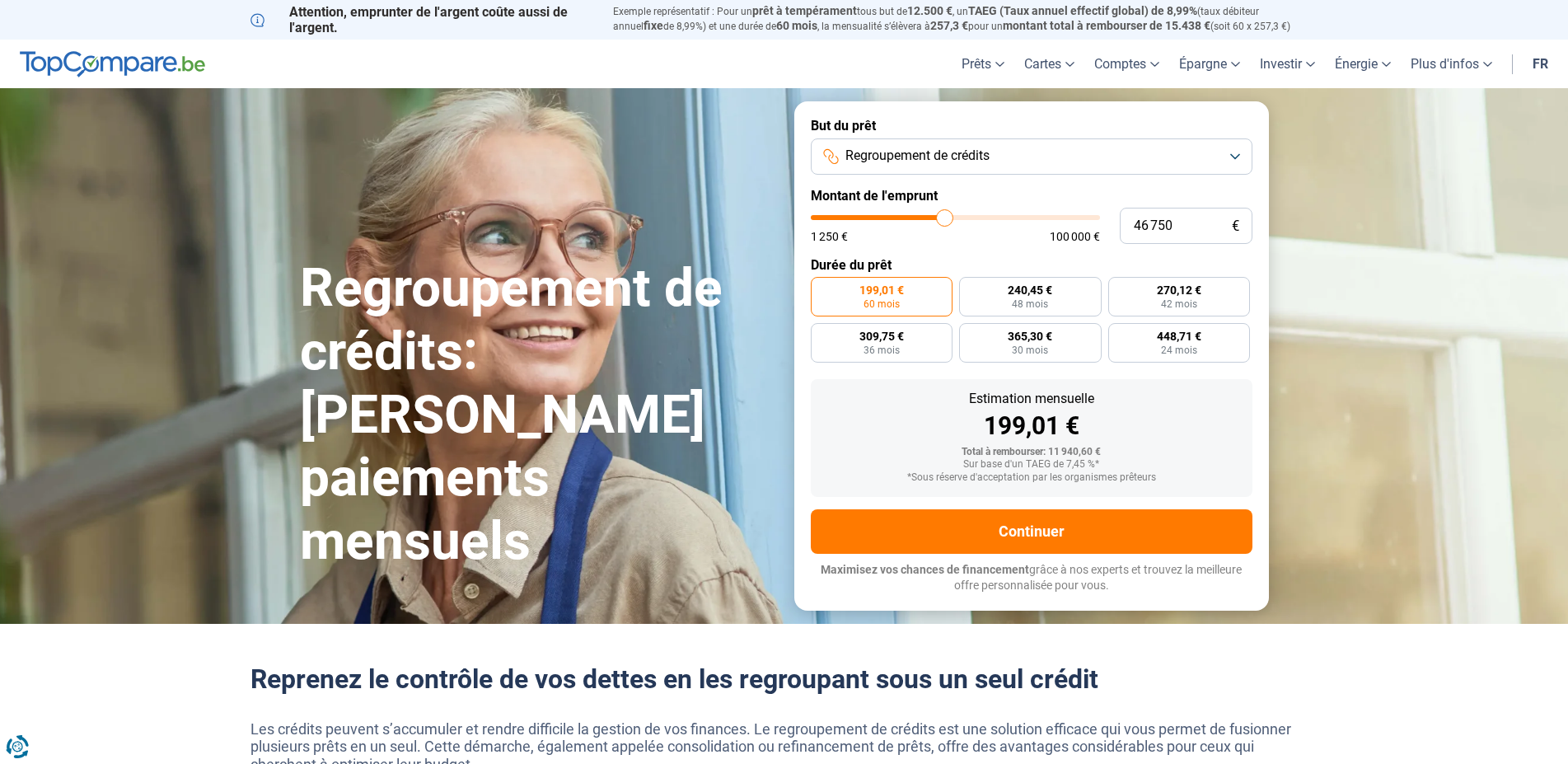
type input "47250"
type input "47 500"
type input "47500"
type input "48 000"
type input "48000"
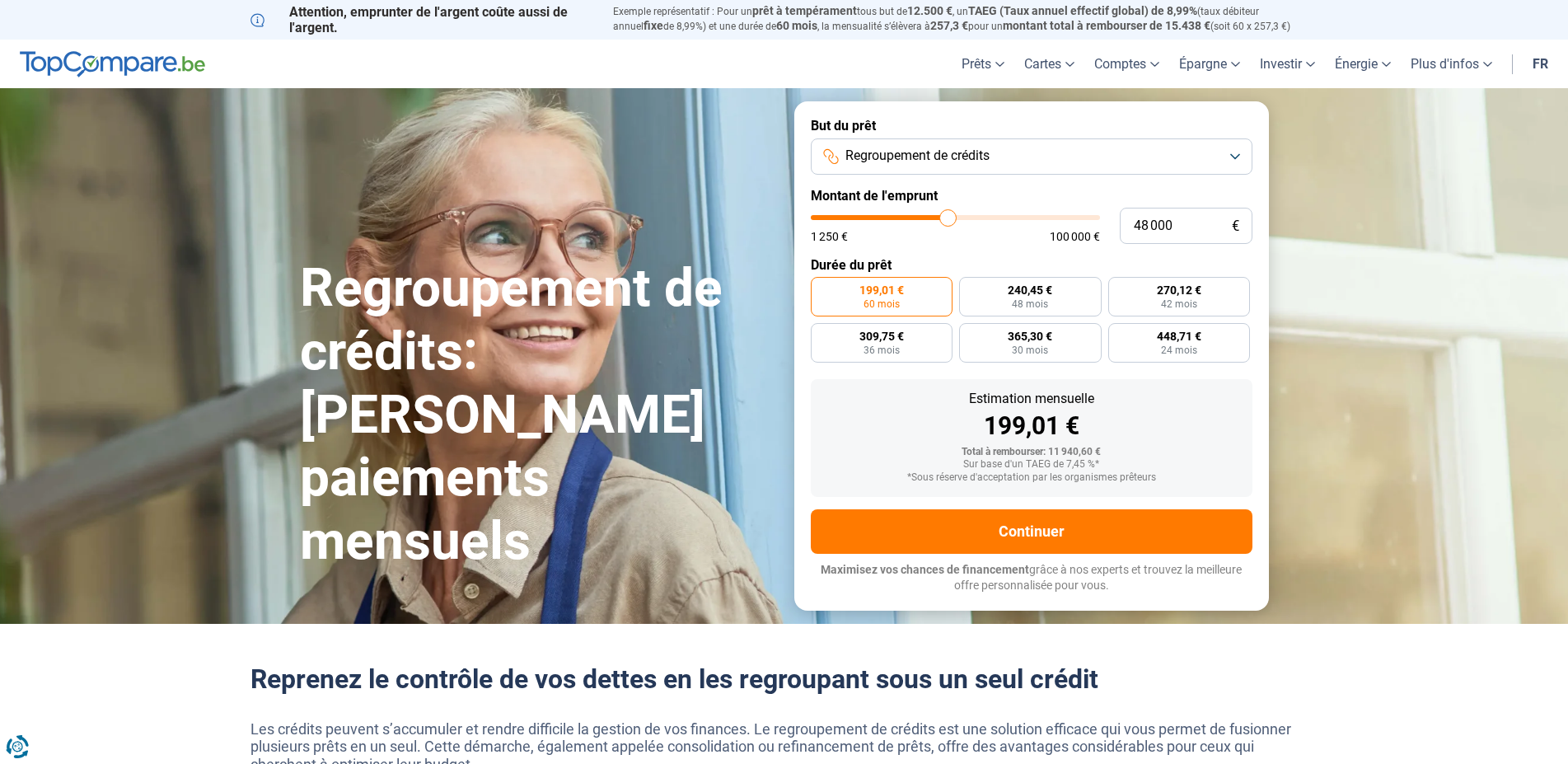
type input "48 250"
type input "48250"
type input "48 750"
type input "48750"
type input "49 000"
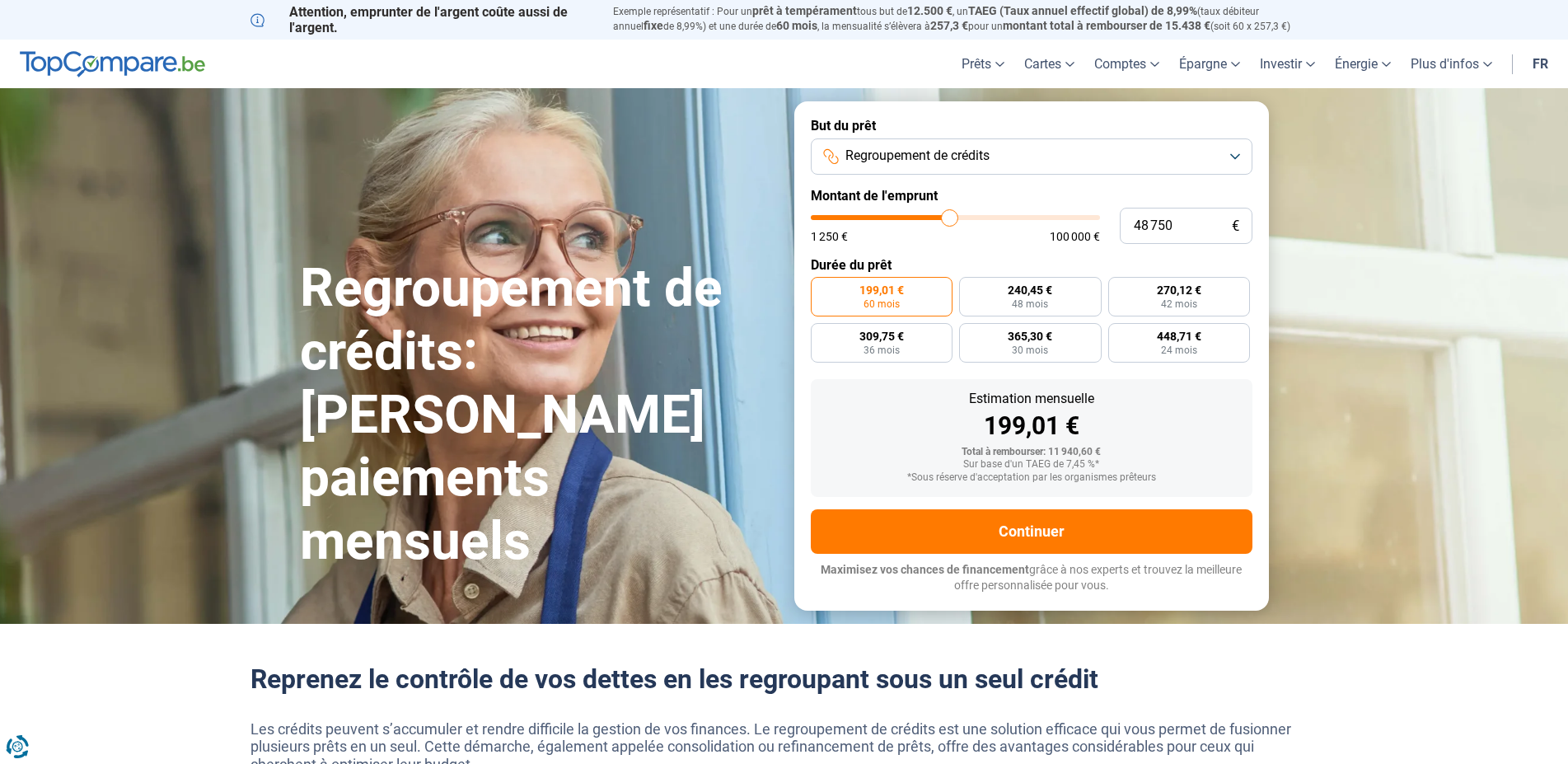
type input "49000"
type input "49 500"
type input "49500"
type input "50 000"
type input "50000"
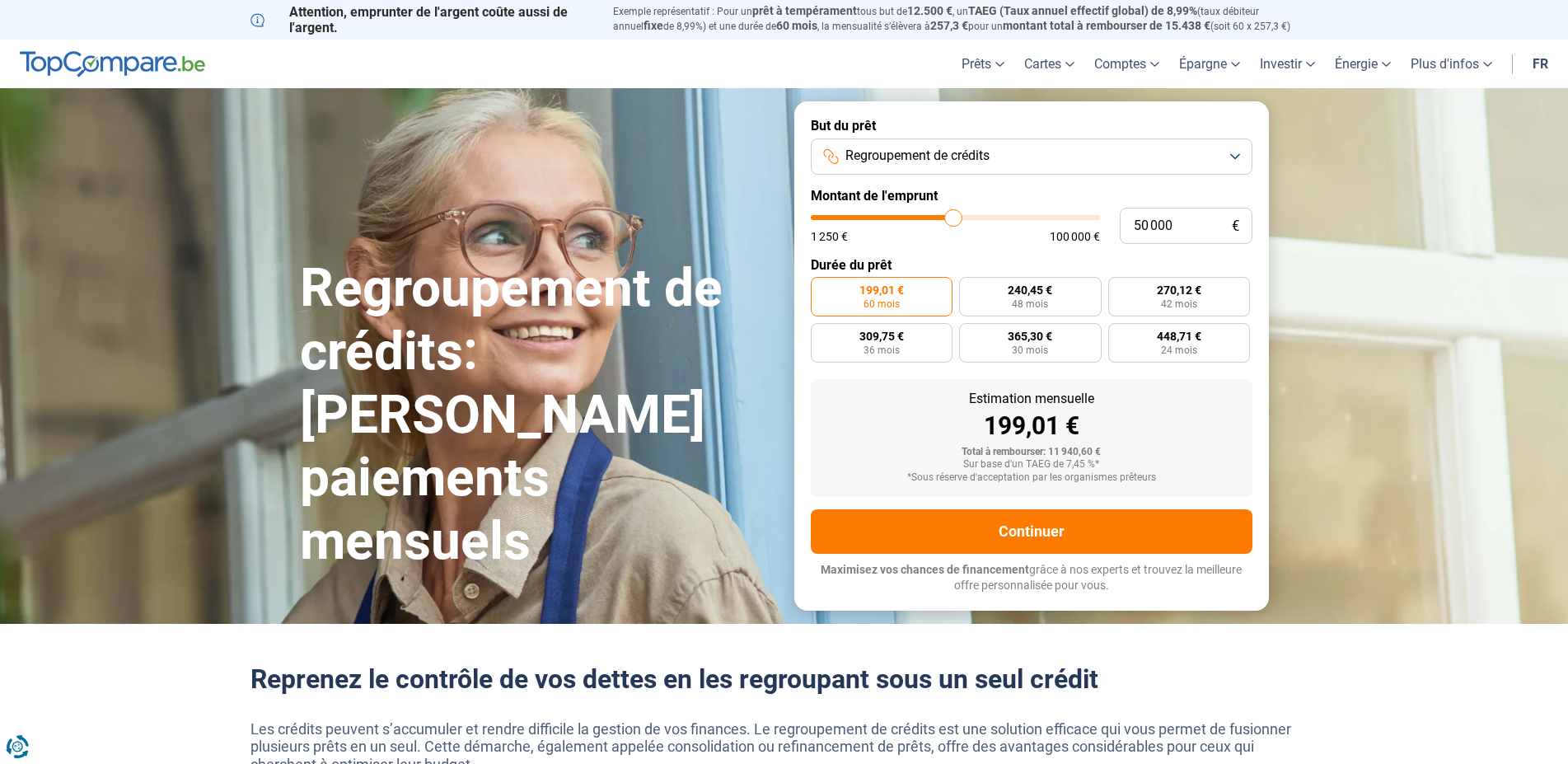
type input "50 250"
type input "50250"
type input "50 500"
type input "50500"
type input "51 000"
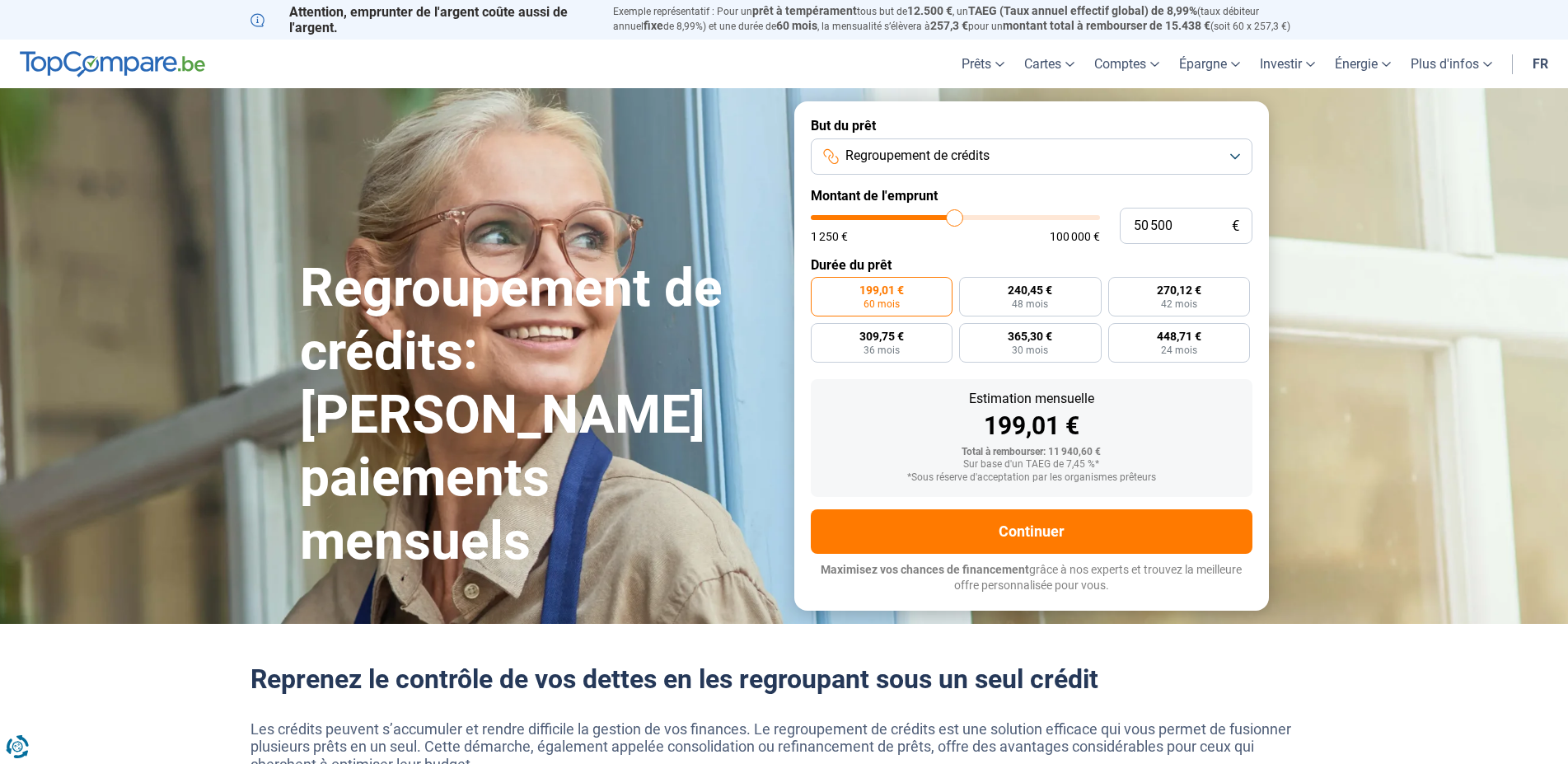
type input "51000"
type input "51 250"
type input "51250"
type input "51 750"
type input "51750"
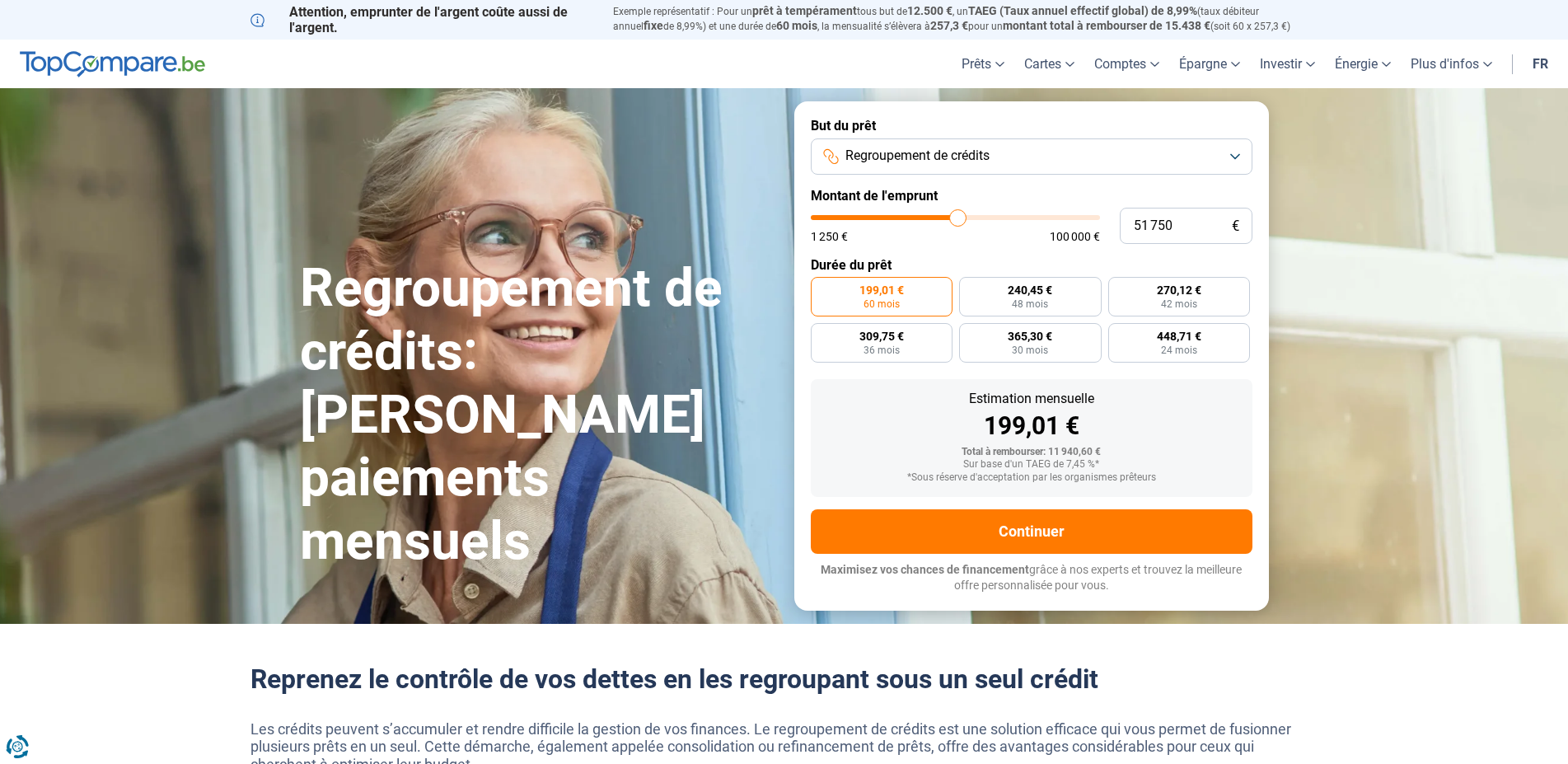
type input "52 000"
type input "52000"
type input "52 500"
type input "52500"
type input "52 750"
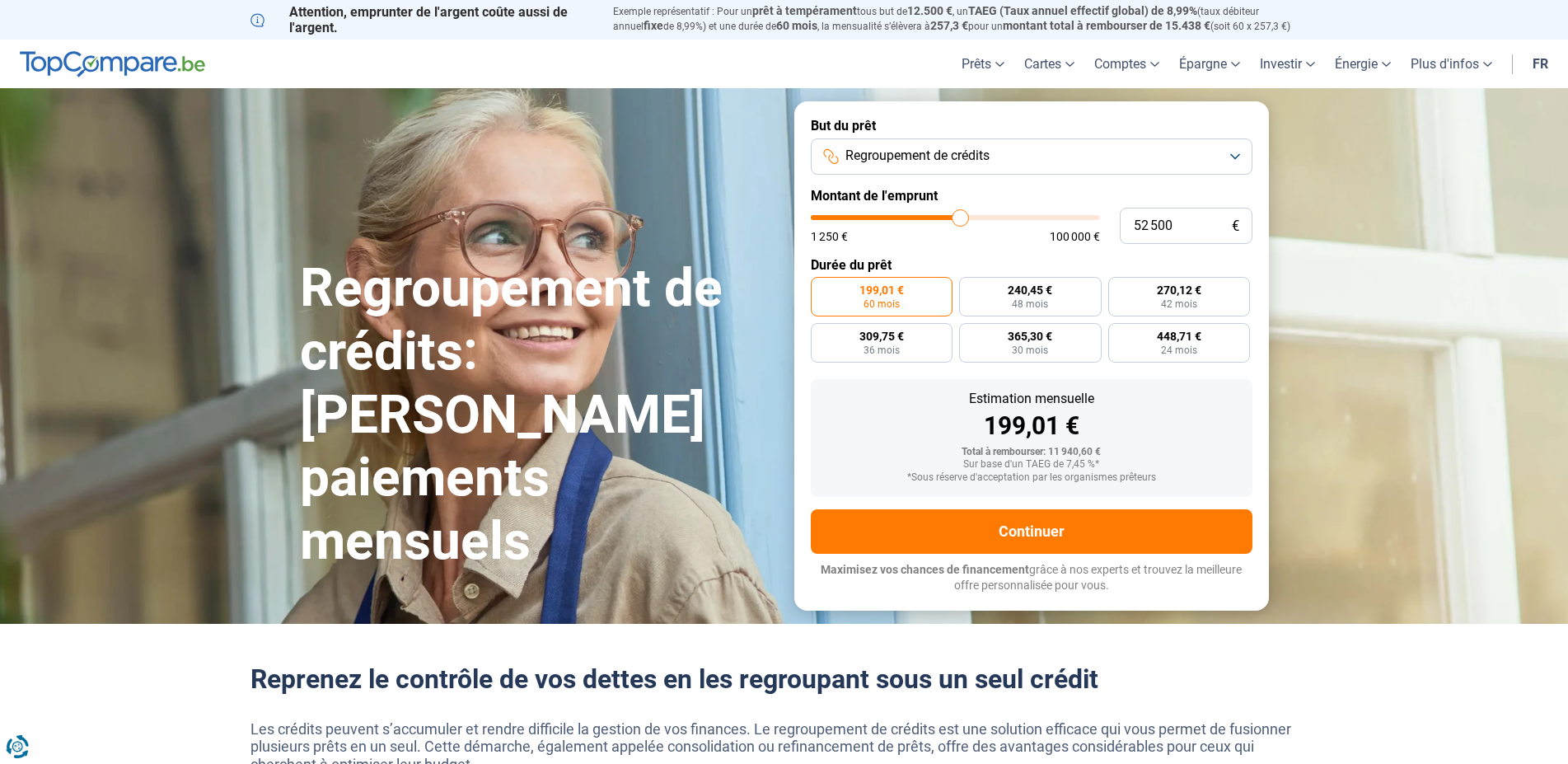
type input "52750"
type input "53 000"
type input "53000"
type input "53 250"
type input "53250"
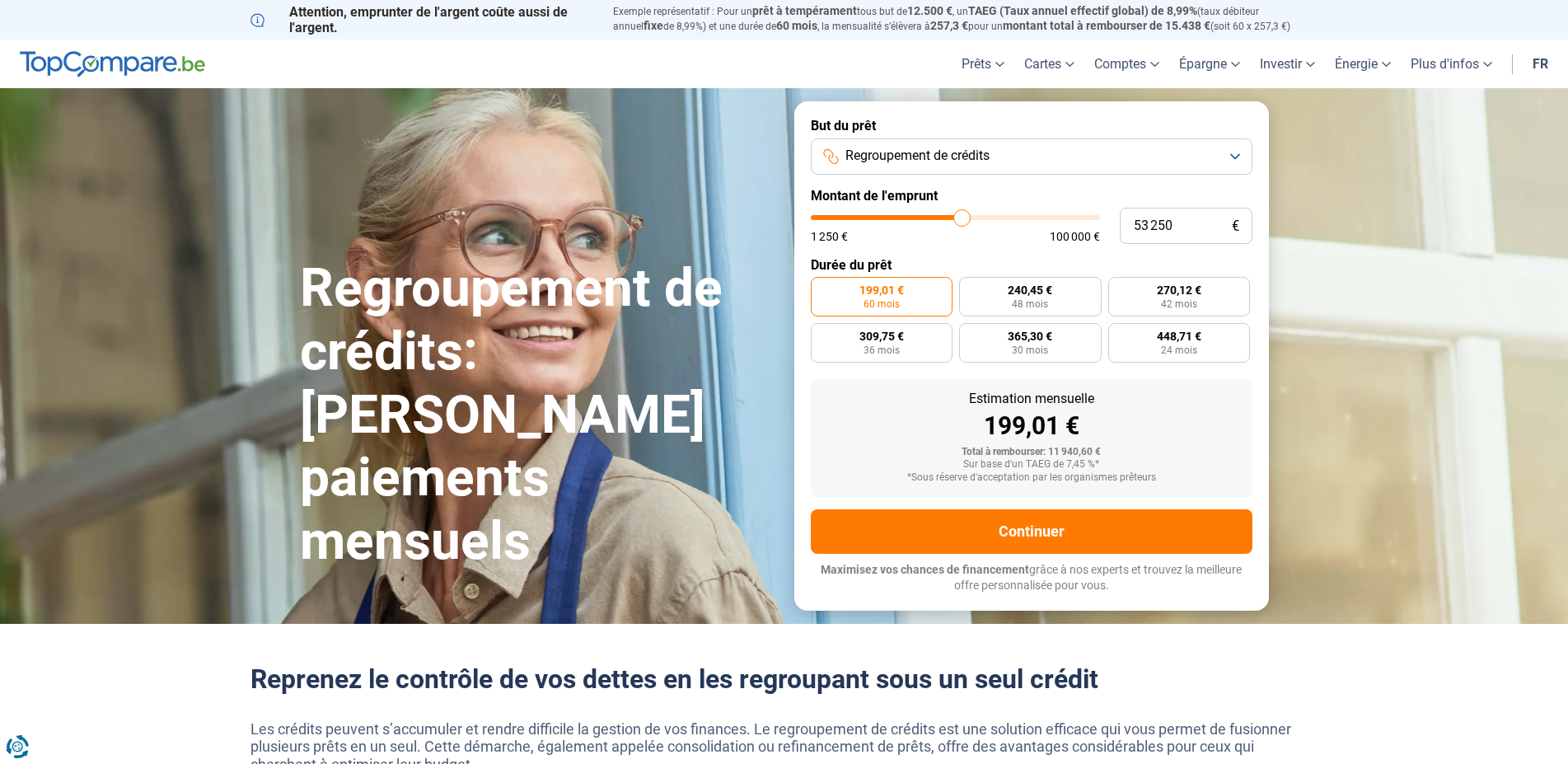
type input "53 500"
type input "53500"
type input "54 000"
type input "54000"
type input "54 250"
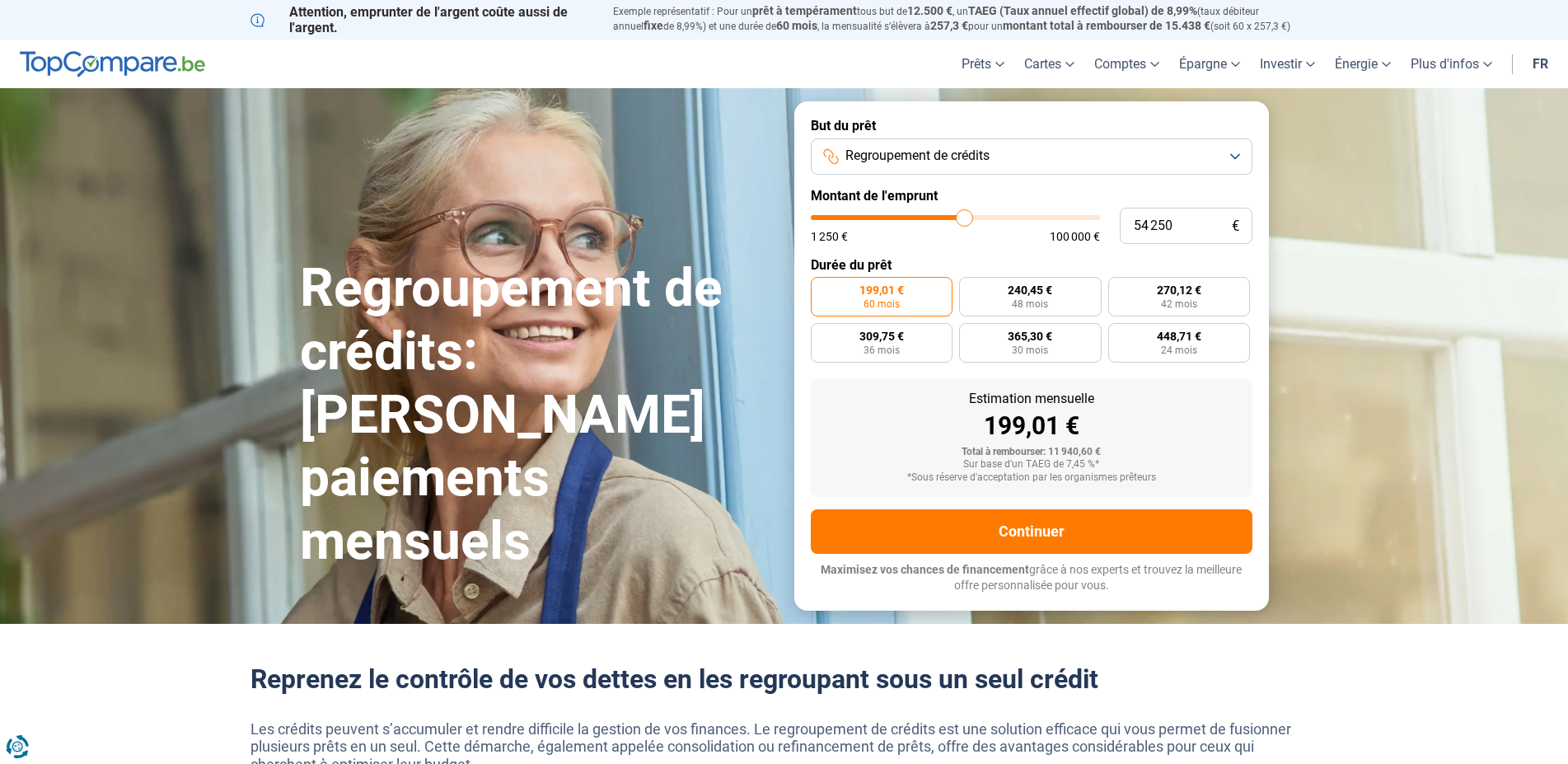
type input "54250"
type input "54 500"
type input "54500"
type input "54 750"
type input "54750"
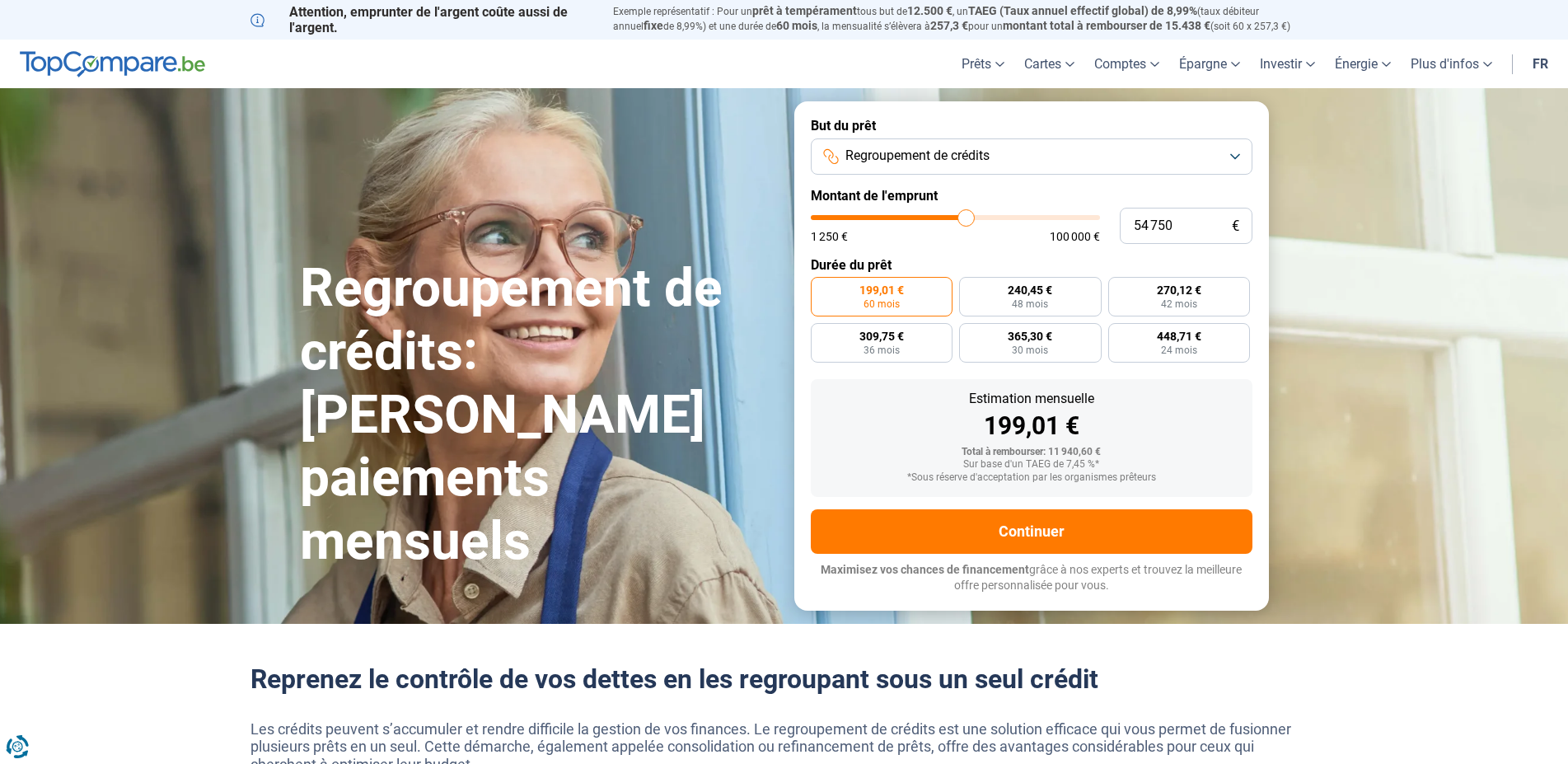
type input "55 000"
type input "55000"
type input "55 500"
type input "55500"
type input "55 750"
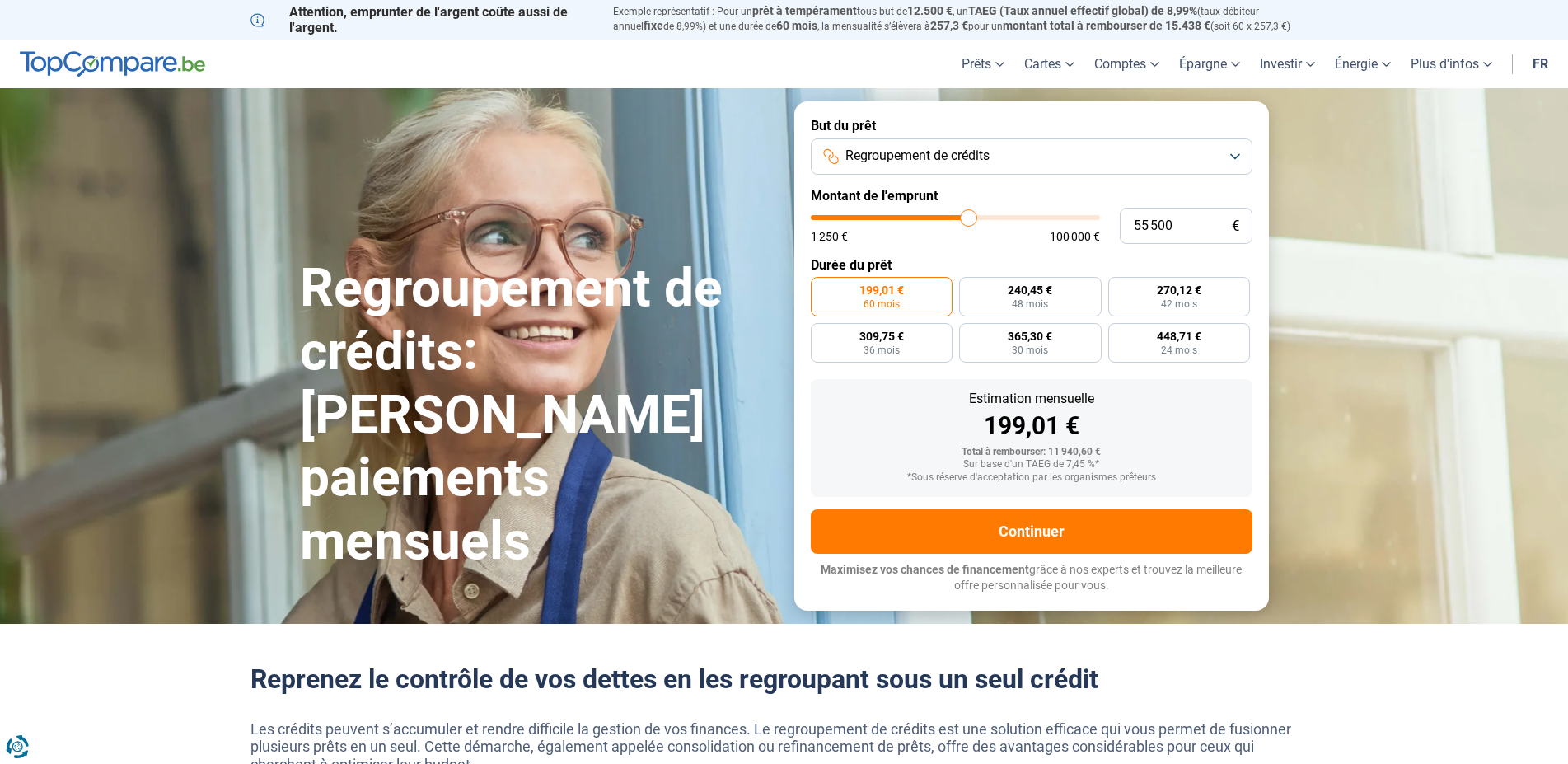
type input "55750"
type input "56 000"
type input "56000"
type input "56 250"
type input "56250"
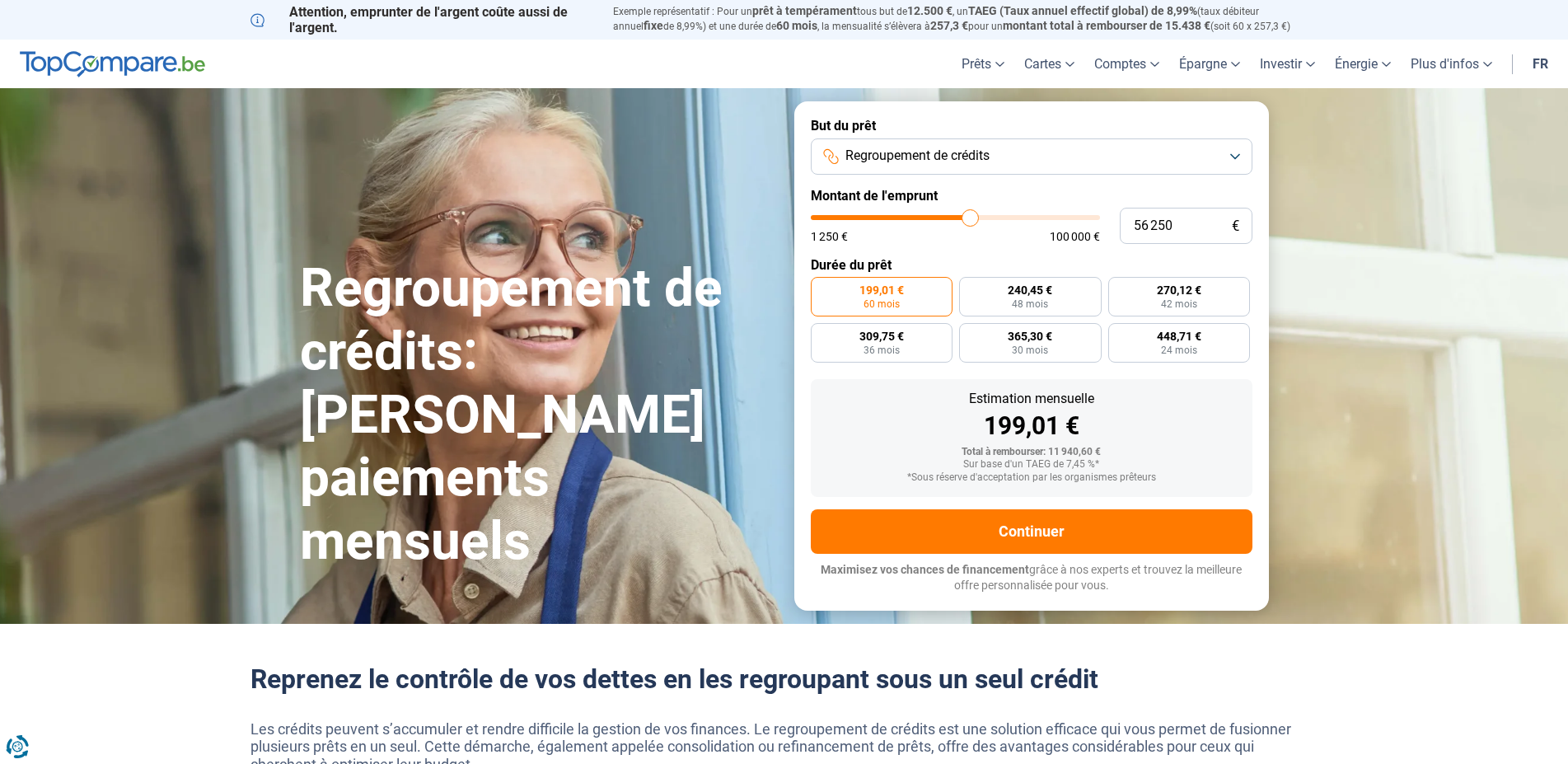
type input "56 500"
type input "56500"
type input "57 000"
type input "57000"
type input "57 250"
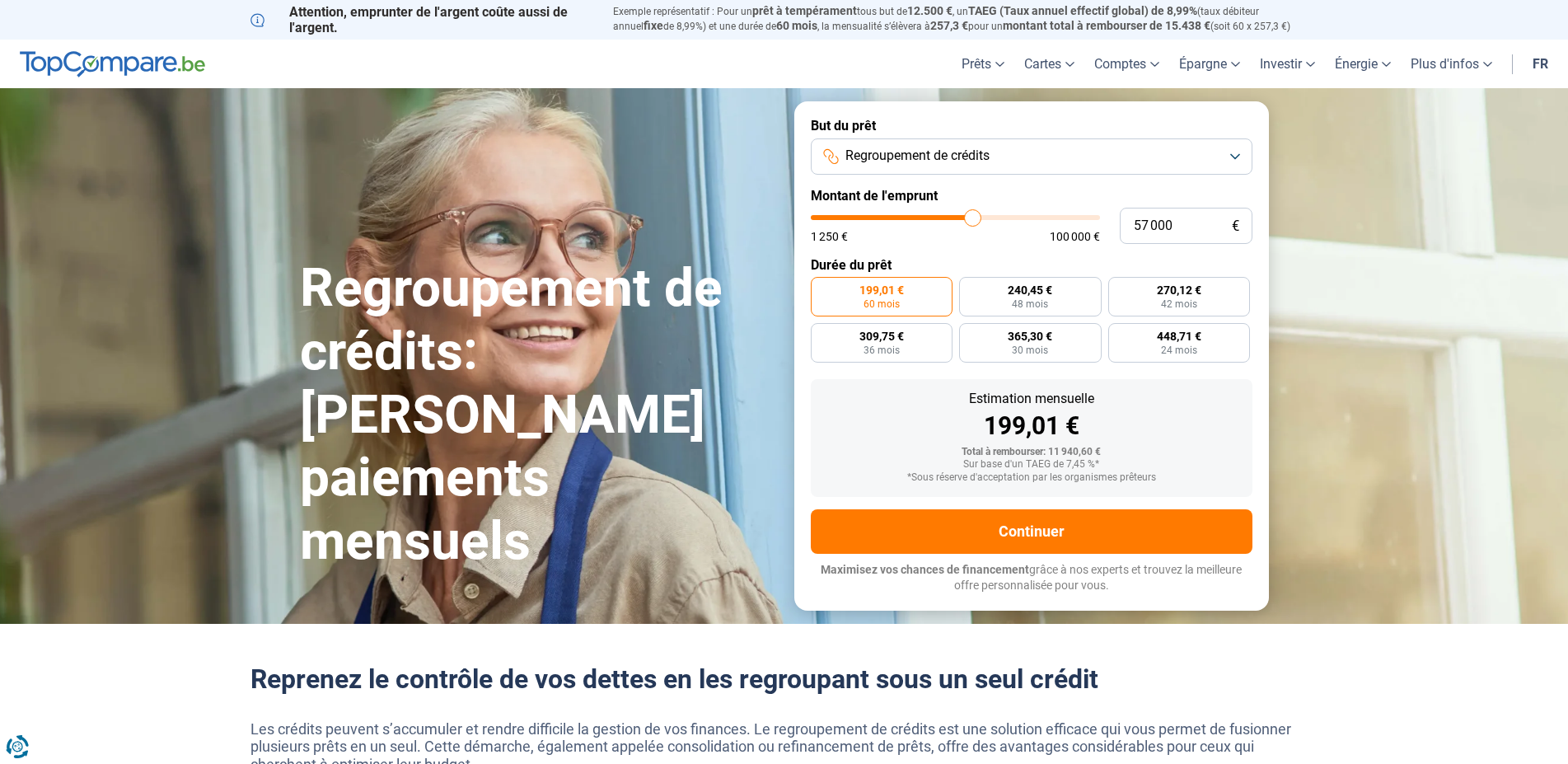
type input "57250"
type input "57 500"
type input "57500"
type input "57 750"
type input "57750"
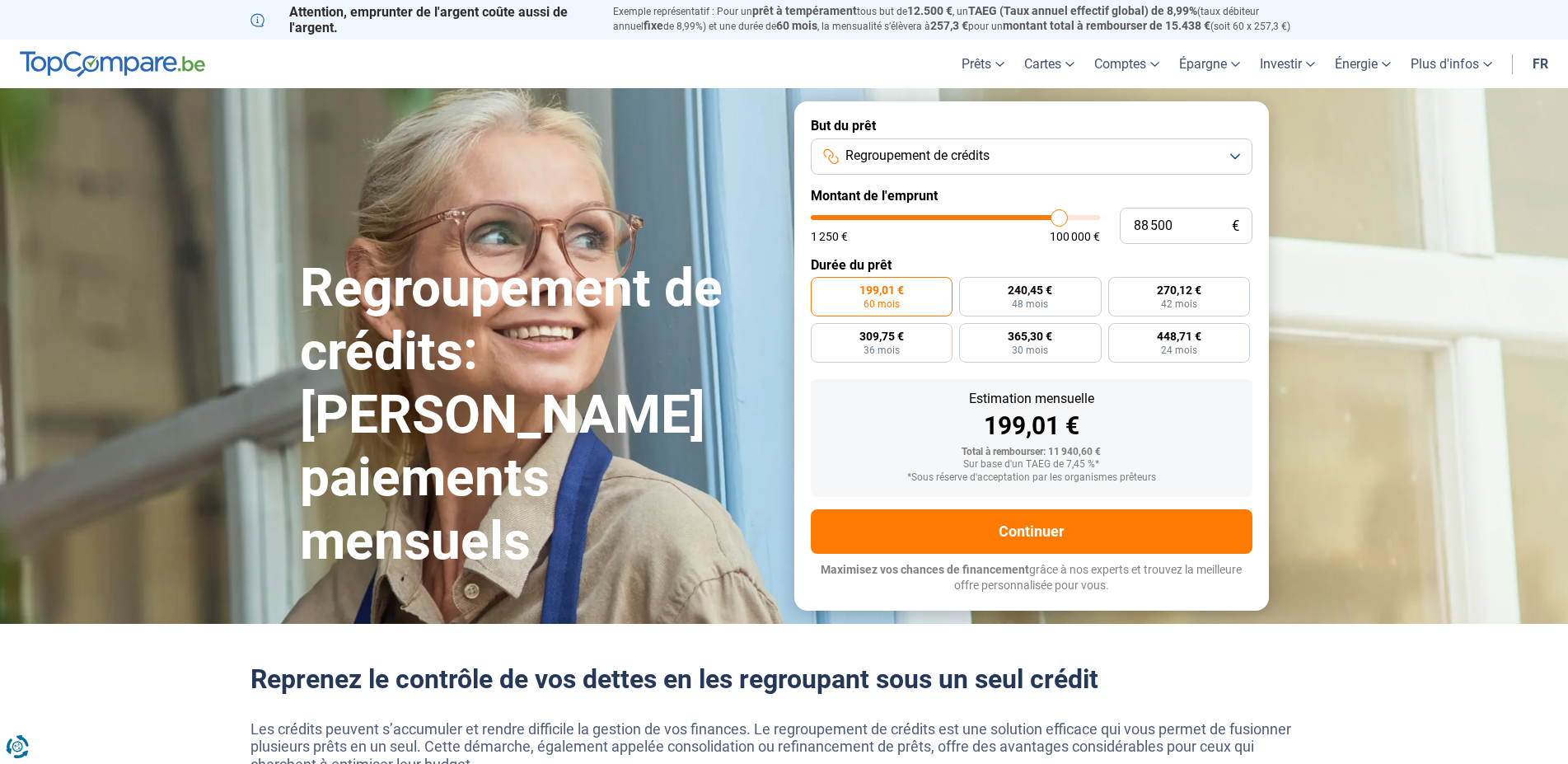
drag, startPoint x: 844, startPoint y: 216, endPoint x: 1059, endPoint y: 225, distance: 215.2
click at [1059, 220] on input "range" at bounding box center [955, 217] width 289 height 5
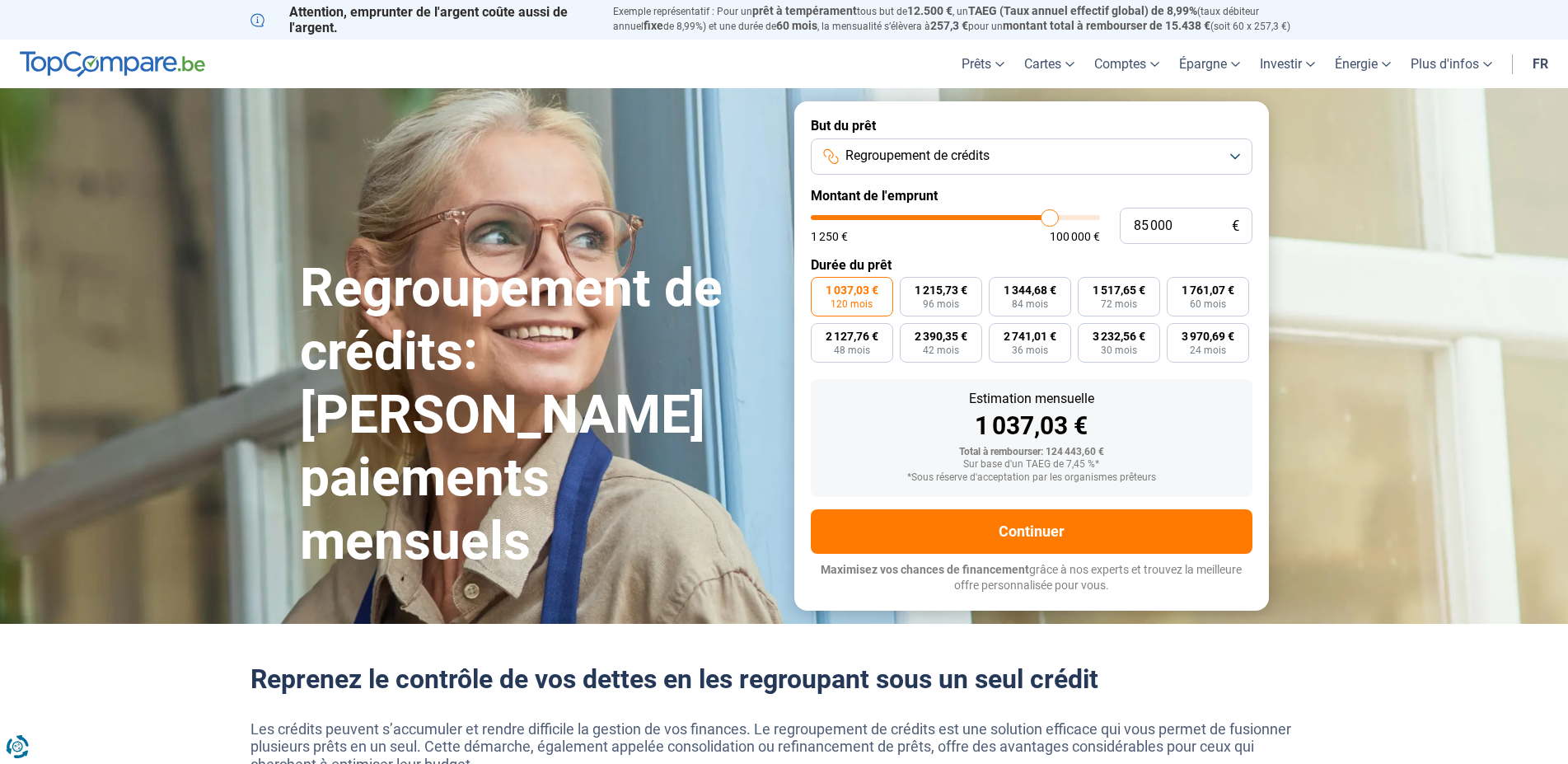
drag, startPoint x: 1061, startPoint y: 217, endPoint x: 1050, endPoint y: 223, distance: 12.5
click at [1050, 220] on input "range" at bounding box center [955, 217] width 289 height 5
